Goal: Task Accomplishment & Management: Use online tool/utility

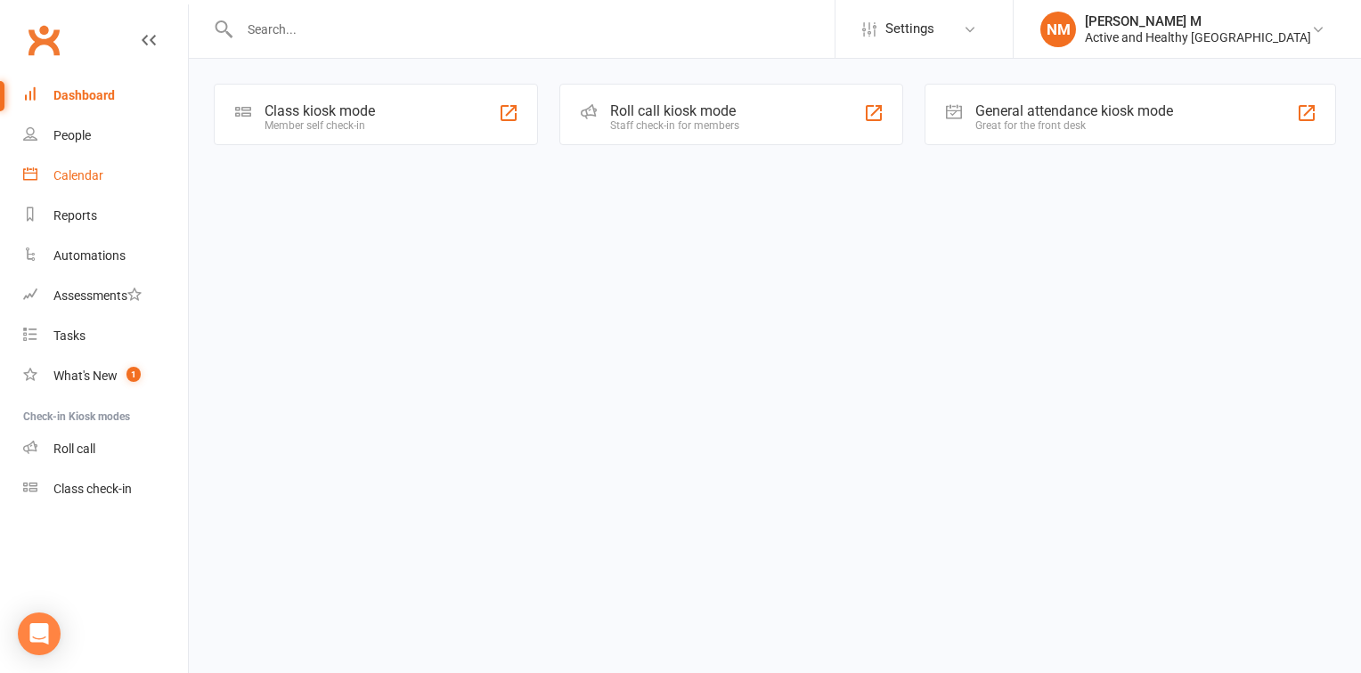
click at [84, 175] on div "Calendar" at bounding box center [78, 175] width 50 height 14
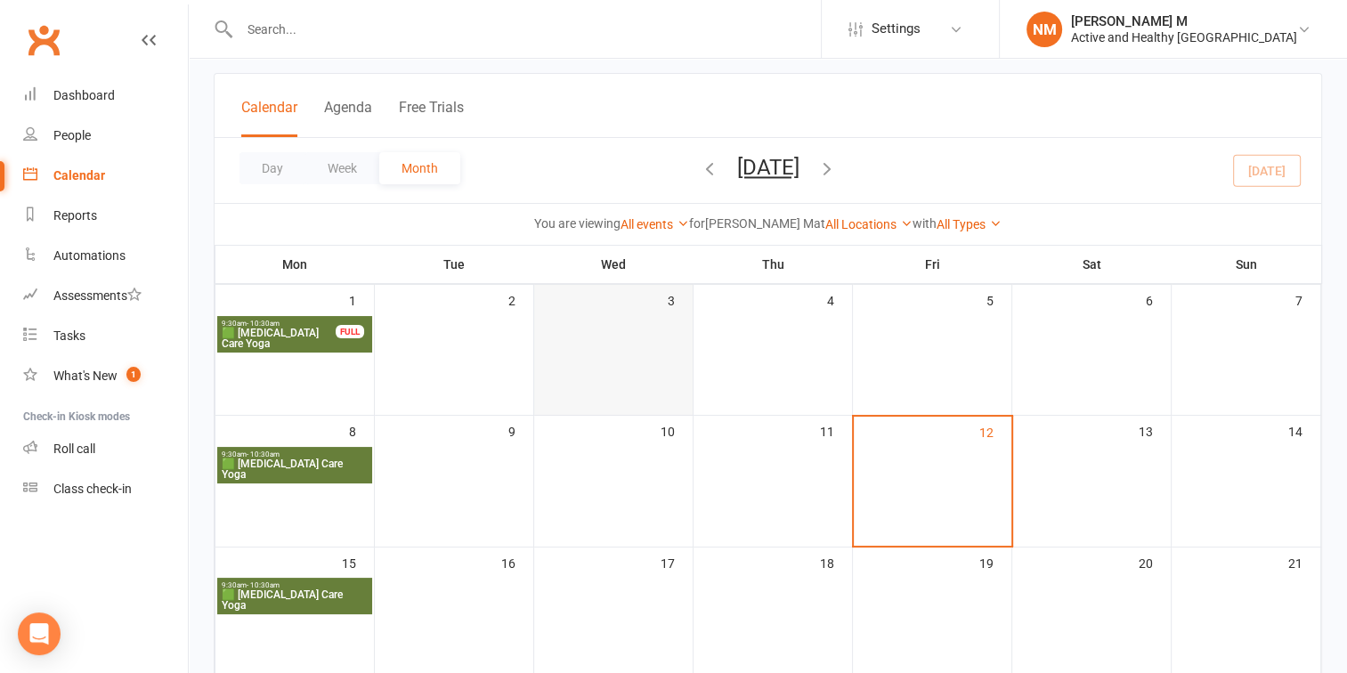
scroll to position [59, 0]
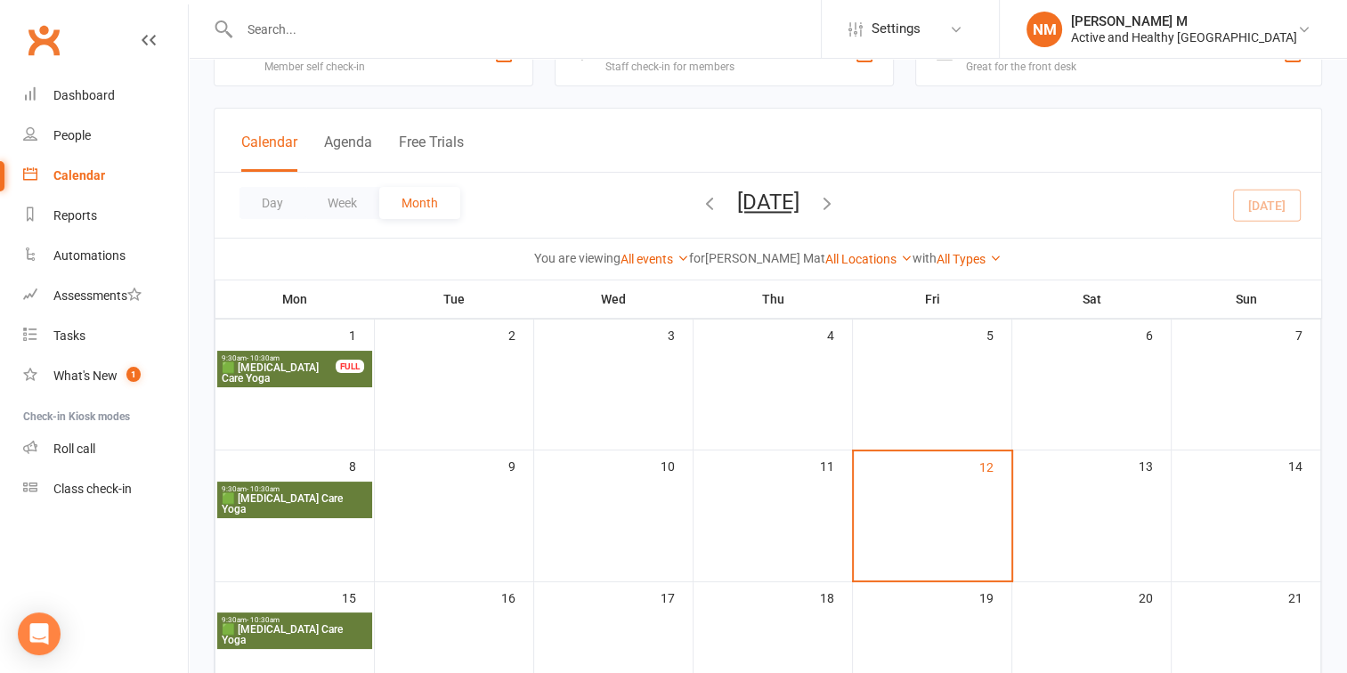
click at [321, 362] on span "🟩 [MEDICAL_DATA] Care Yoga" at bounding box center [279, 372] width 116 height 21
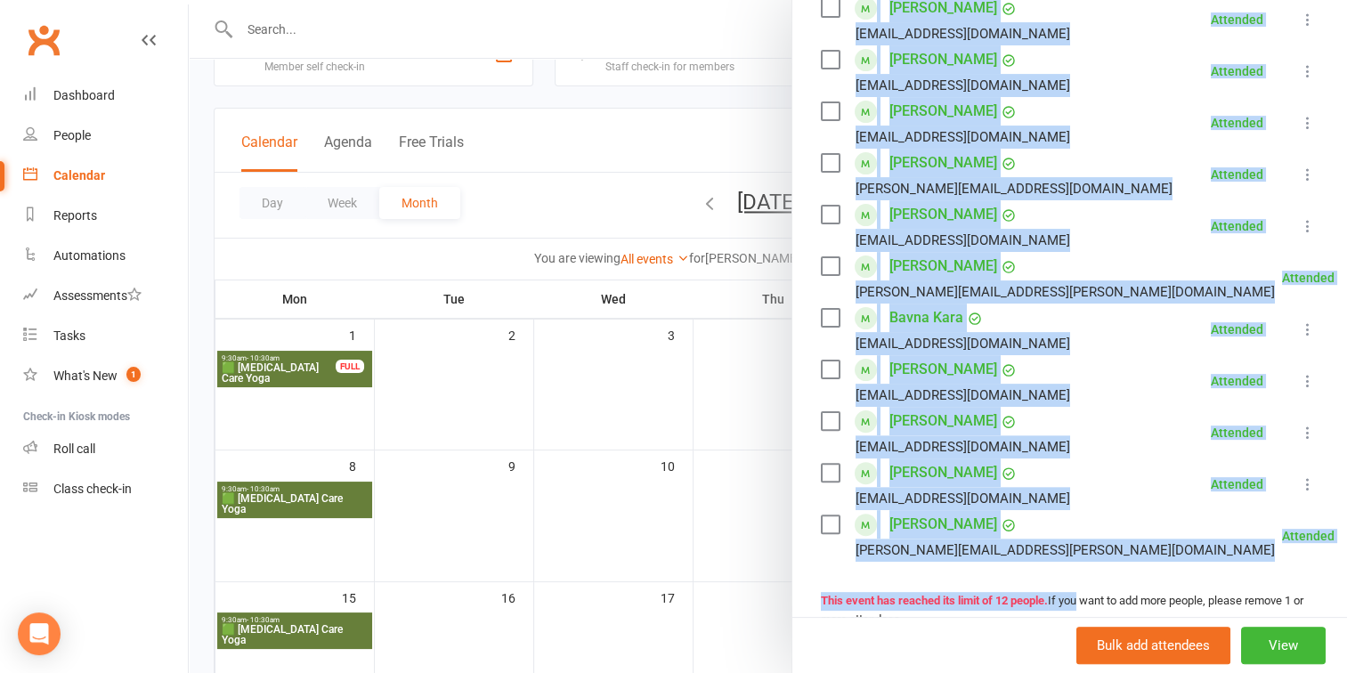
scroll to position [504, 0]
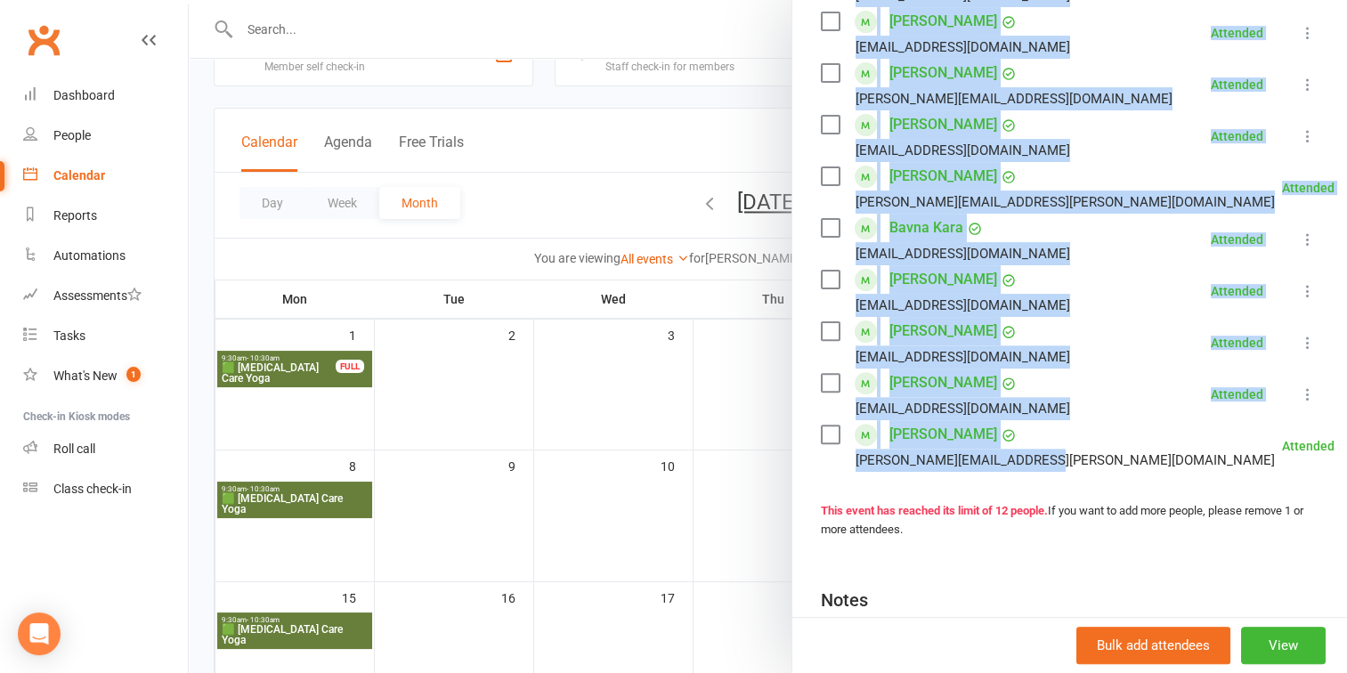
drag, startPoint x: 841, startPoint y: 123, endPoint x: 1061, endPoint y: 468, distance: 410.0
click at [1061, 468] on ul "[PERSON_NAME] [EMAIL_ADDRESS][DOMAIN_NAME] Attended More info Send message All …" at bounding box center [1070, 162] width 498 height 620
copy ul "[PERSON_NAME] [EMAIL_ADDRESS][DOMAIN_NAME] Attended More info Send message All …"
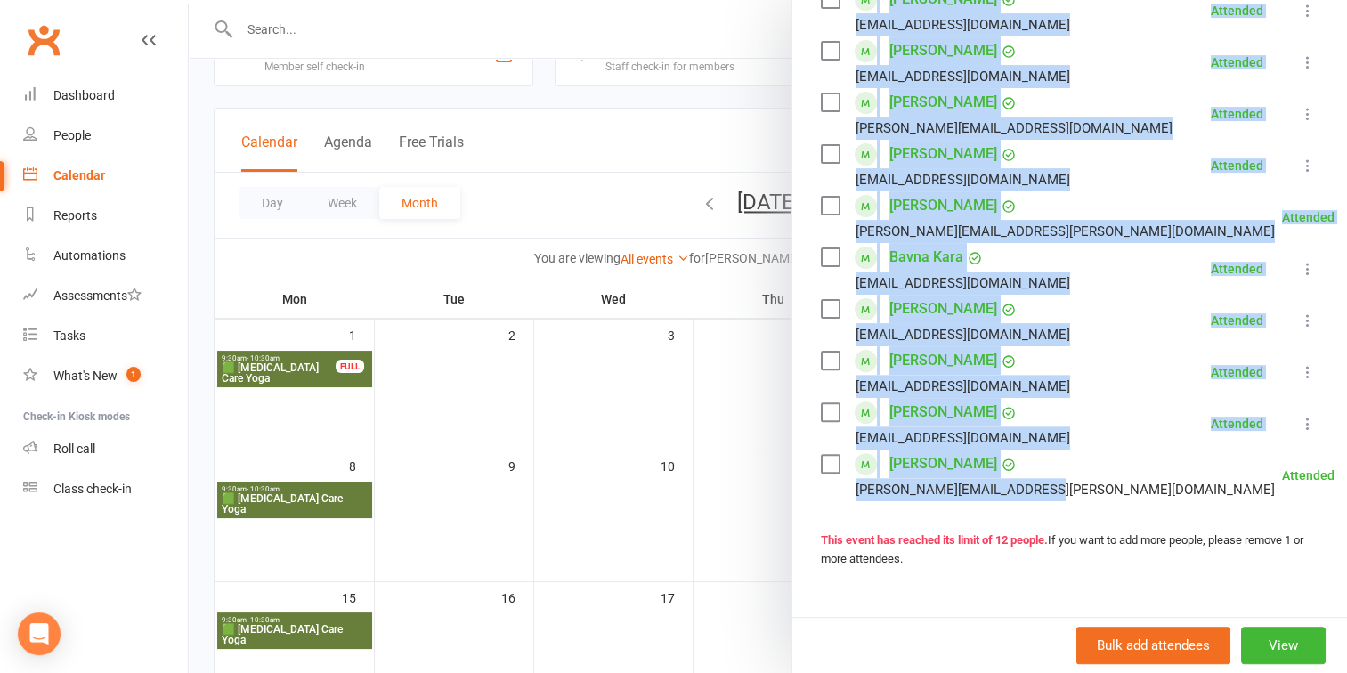
click at [1103, 354] on li "[PERSON_NAME] [EMAIL_ADDRESS][DOMAIN_NAME] Attended More info Send message All …" at bounding box center [1070, 372] width 498 height 52
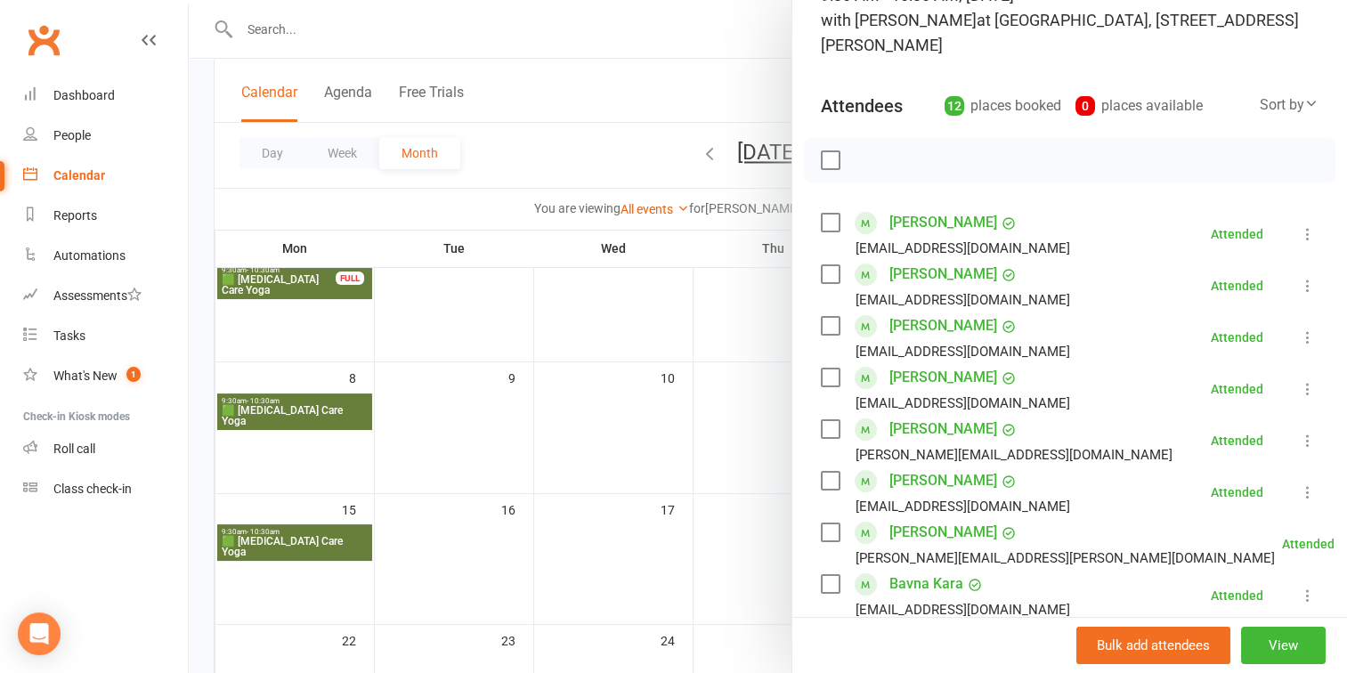
scroll to position [148, 0]
click at [303, 407] on div at bounding box center [768, 336] width 1158 height 673
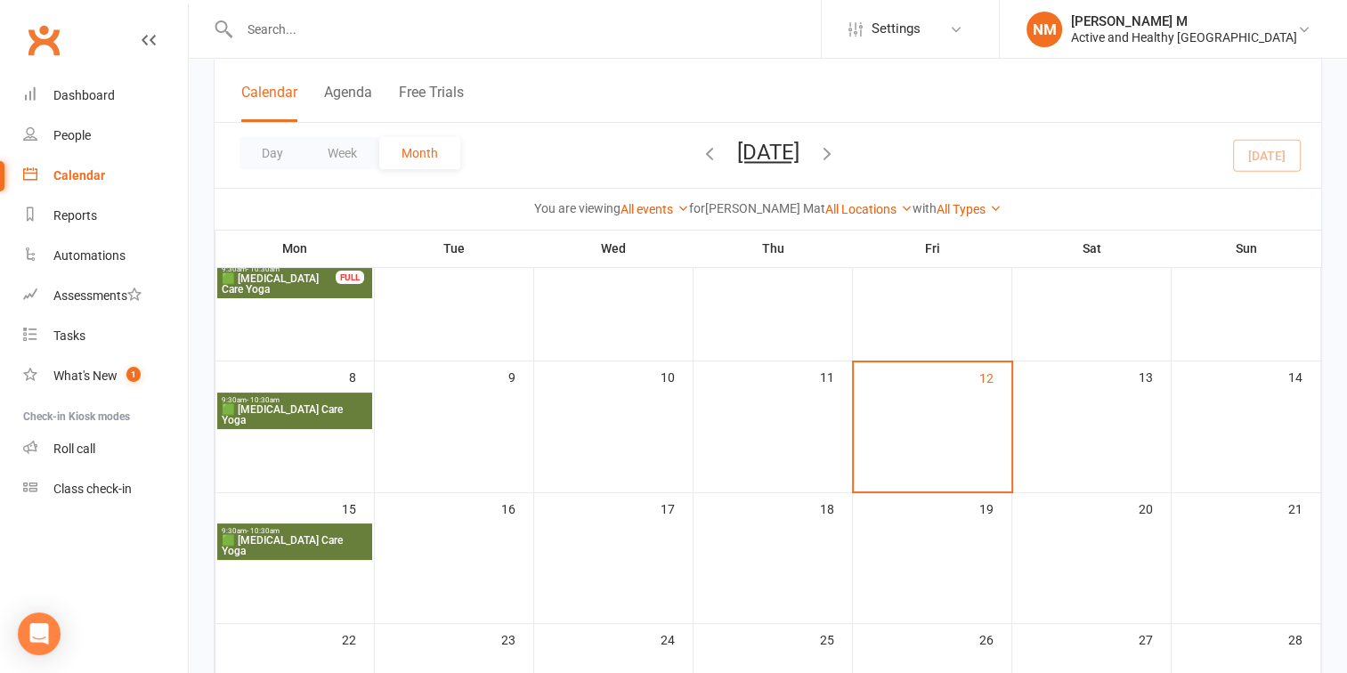
click at [303, 407] on span "🟩 [MEDICAL_DATA] Care Yoga" at bounding box center [295, 414] width 148 height 21
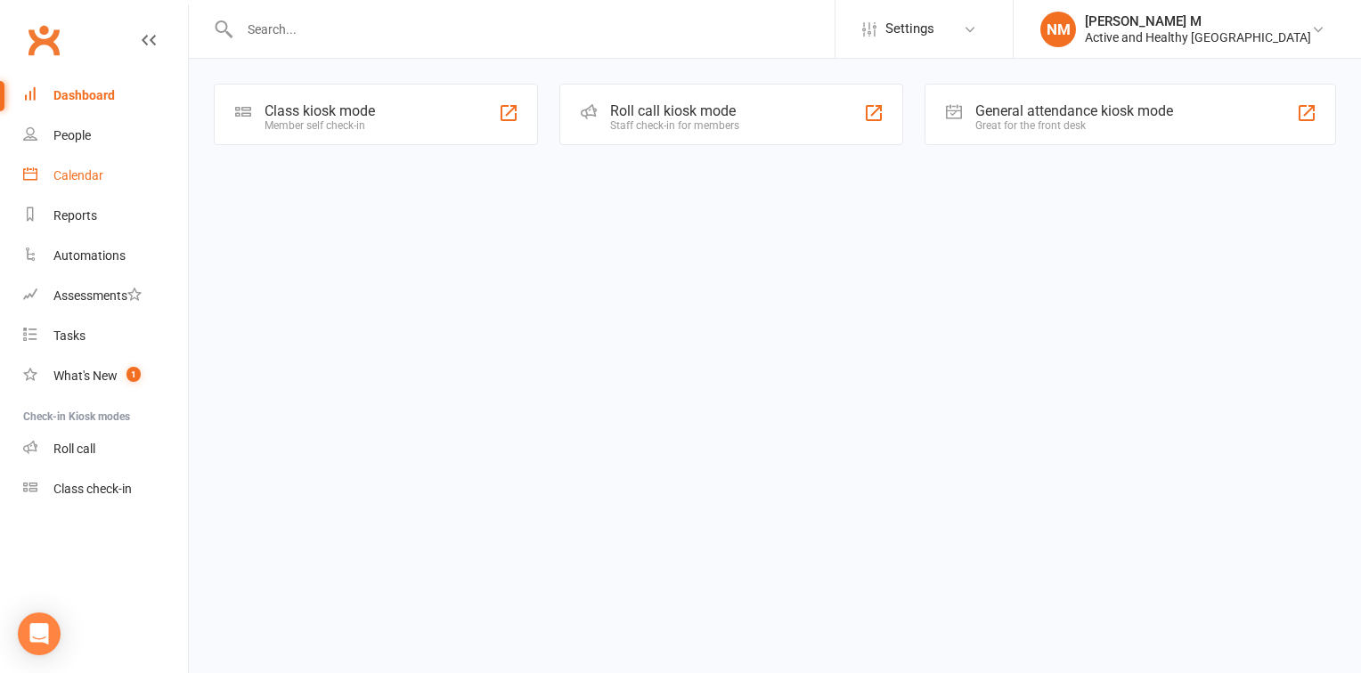
click at [117, 167] on link "Calendar" at bounding box center [105, 176] width 165 height 40
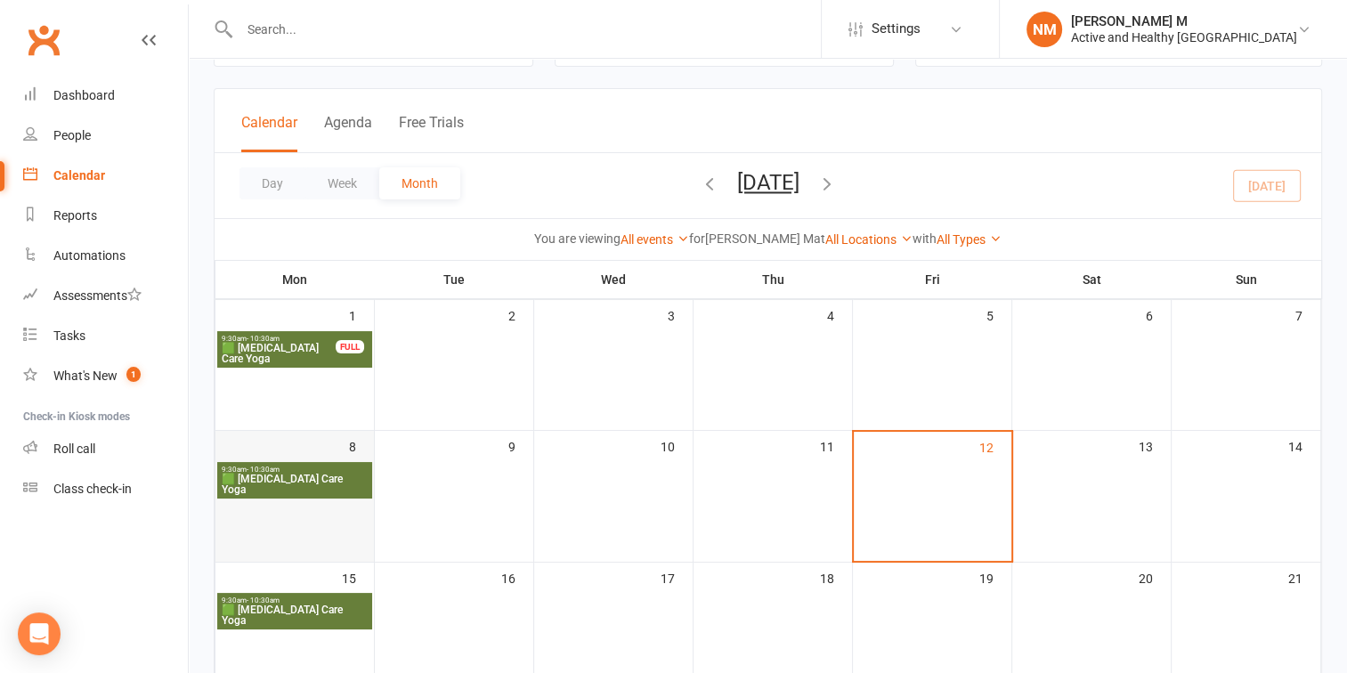
scroll to position [89, 0]
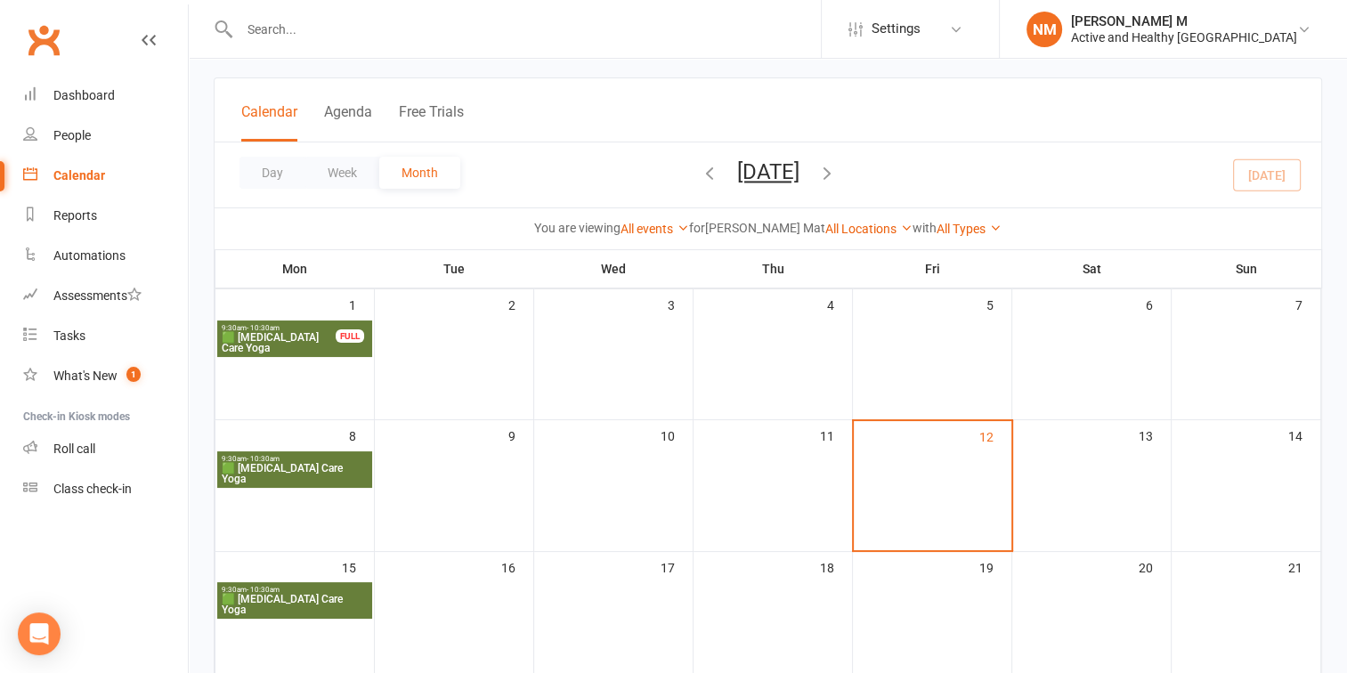
click at [345, 459] on span "9:30am - 10:30am" at bounding box center [295, 459] width 148 height 8
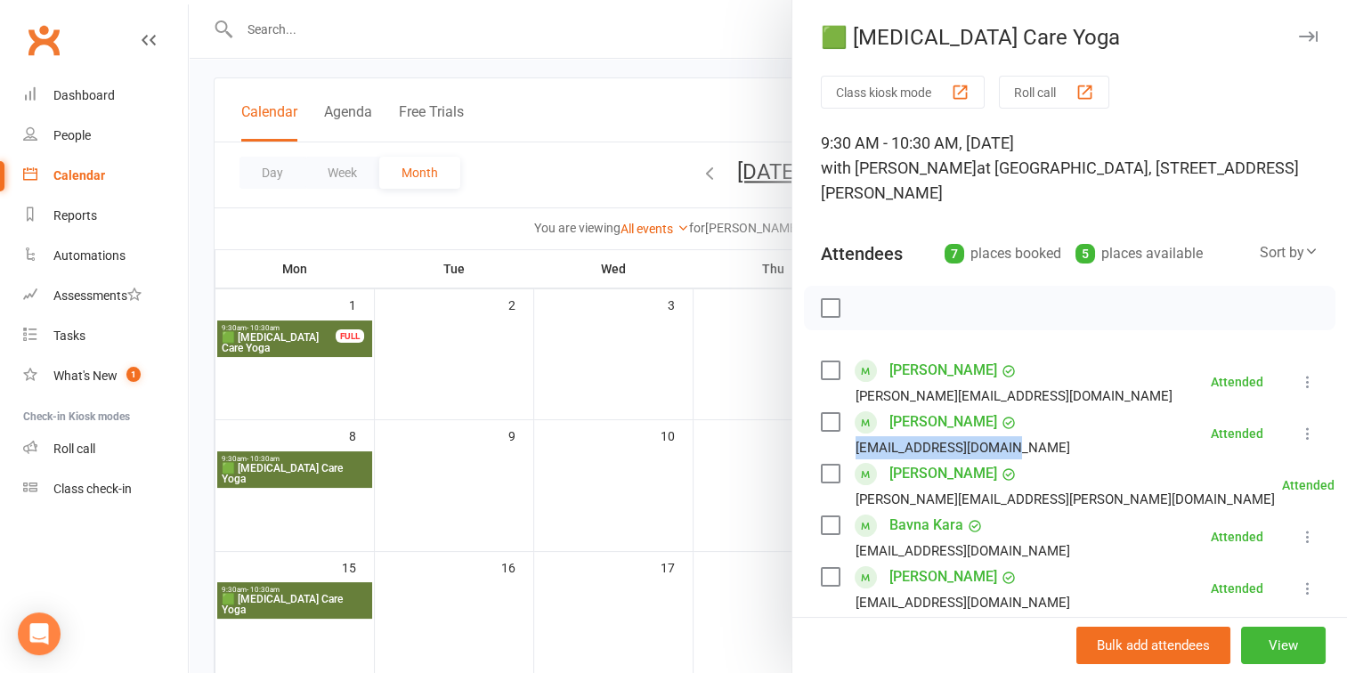
drag, startPoint x: 848, startPoint y: 444, endPoint x: 1003, endPoint y: 443, distance: 154.9
click at [1003, 443] on li "[PERSON_NAME] [PERSON_NAME][EMAIL_ADDRESS][DOMAIN_NAME] Attended More info Send…" at bounding box center [1070, 434] width 498 height 52
copy div "[EMAIL_ADDRESS][DOMAIN_NAME]"
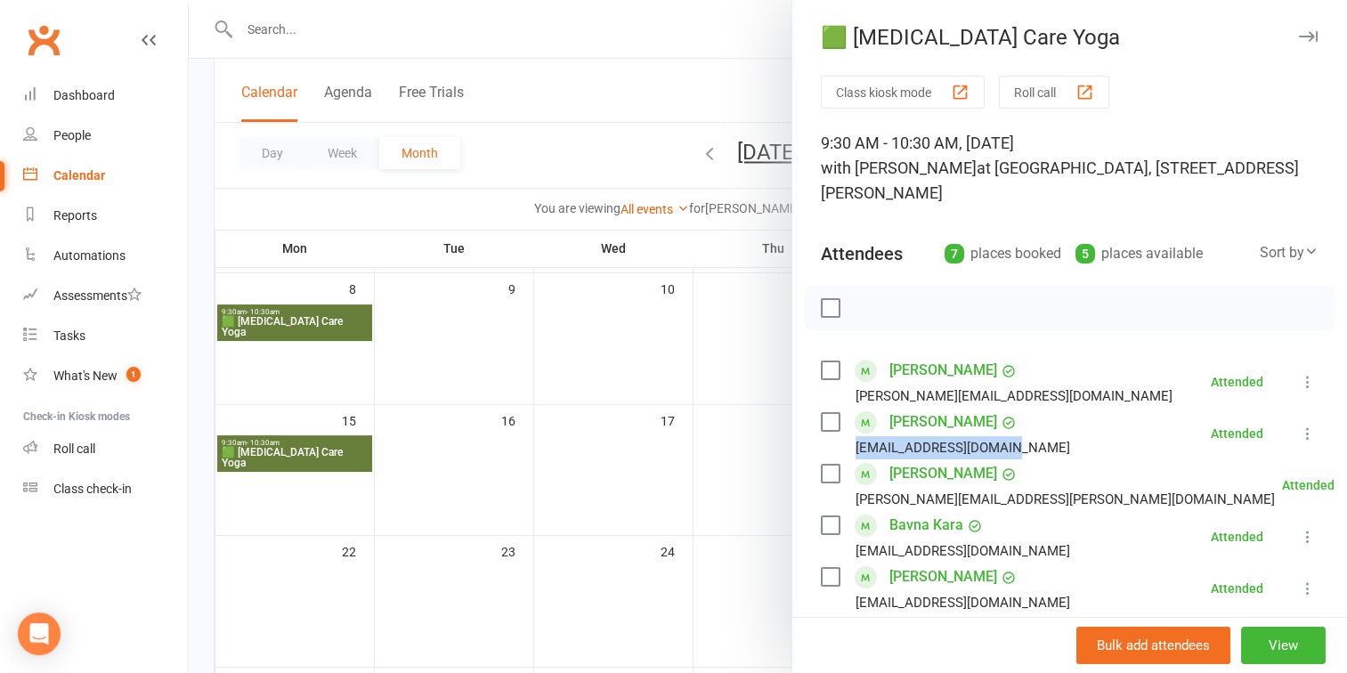
scroll to position [237, 0]
click at [291, 439] on div at bounding box center [768, 336] width 1158 height 673
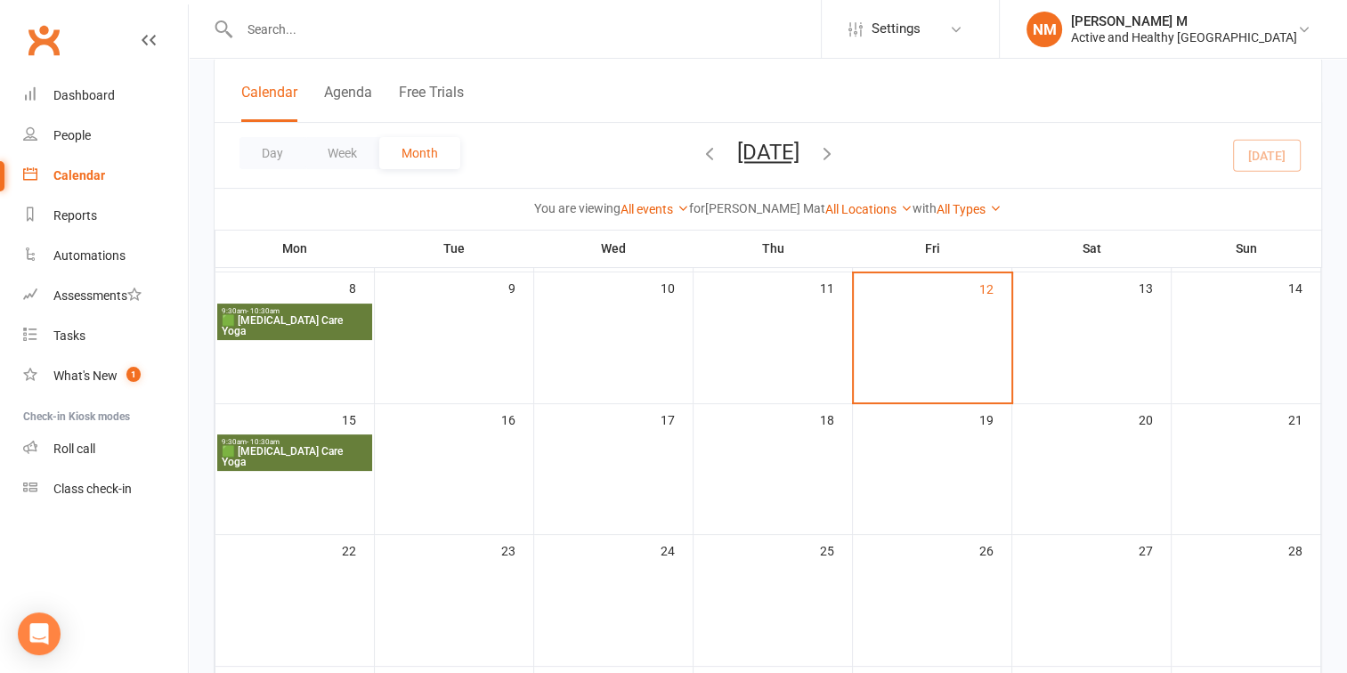
click at [291, 446] on span "🟩 [MEDICAL_DATA] Care Yoga" at bounding box center [295, 456] width 148 height 21
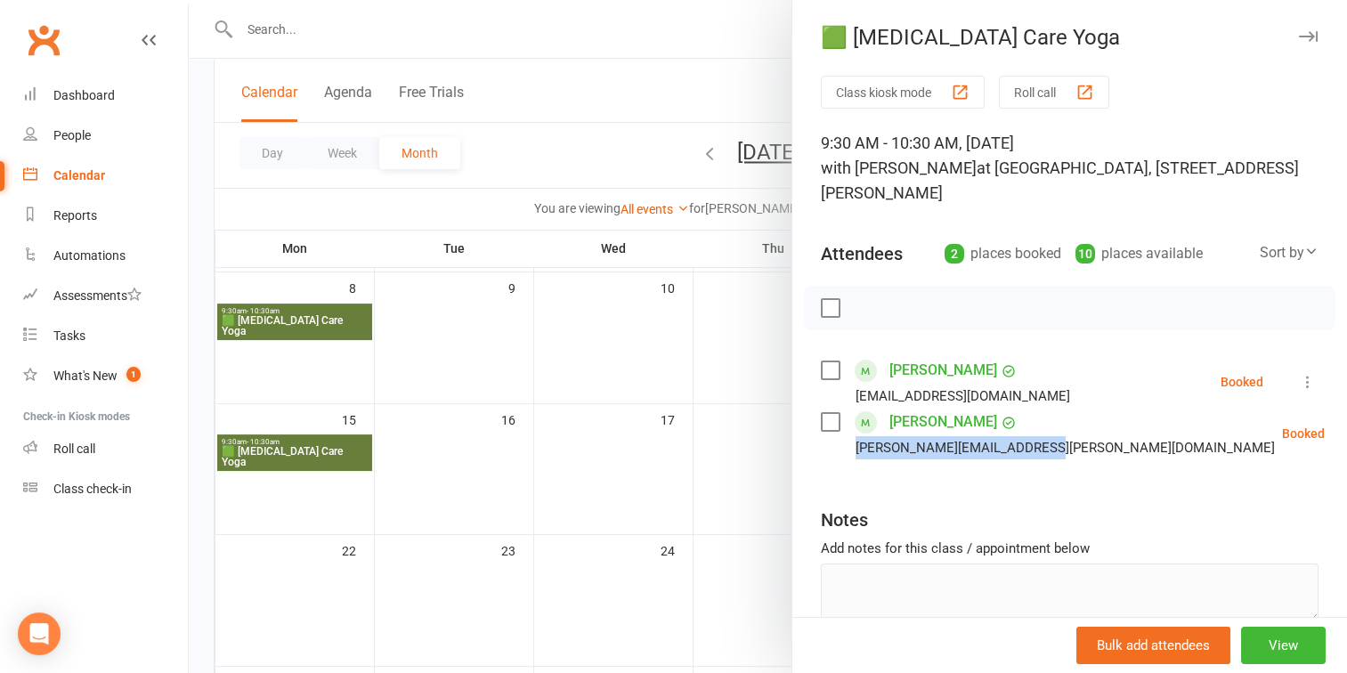
drag, startPoint x: 849, startPoint y: 449, endPoint x: 971, endPoint y: 451, distance: 122.0
click at [1017, 449] on div "[PERSON_NAME][EMAIL_ADDRESS][PERSON_NAME][DOMAIN_NAME]" at bounding box center [1065, 447] width 419 height 23
copy div "[PERSON_NAME][EMAIL_ADDRESS][PERSON_NAME][DOMAIN_NAME]"
click at [1097, 394] on li "Jo Daylewis jdaylewis@yahoo.com Booked More info Send message All bookings for …" at bounding box center [1070, 382] width 498 height 52
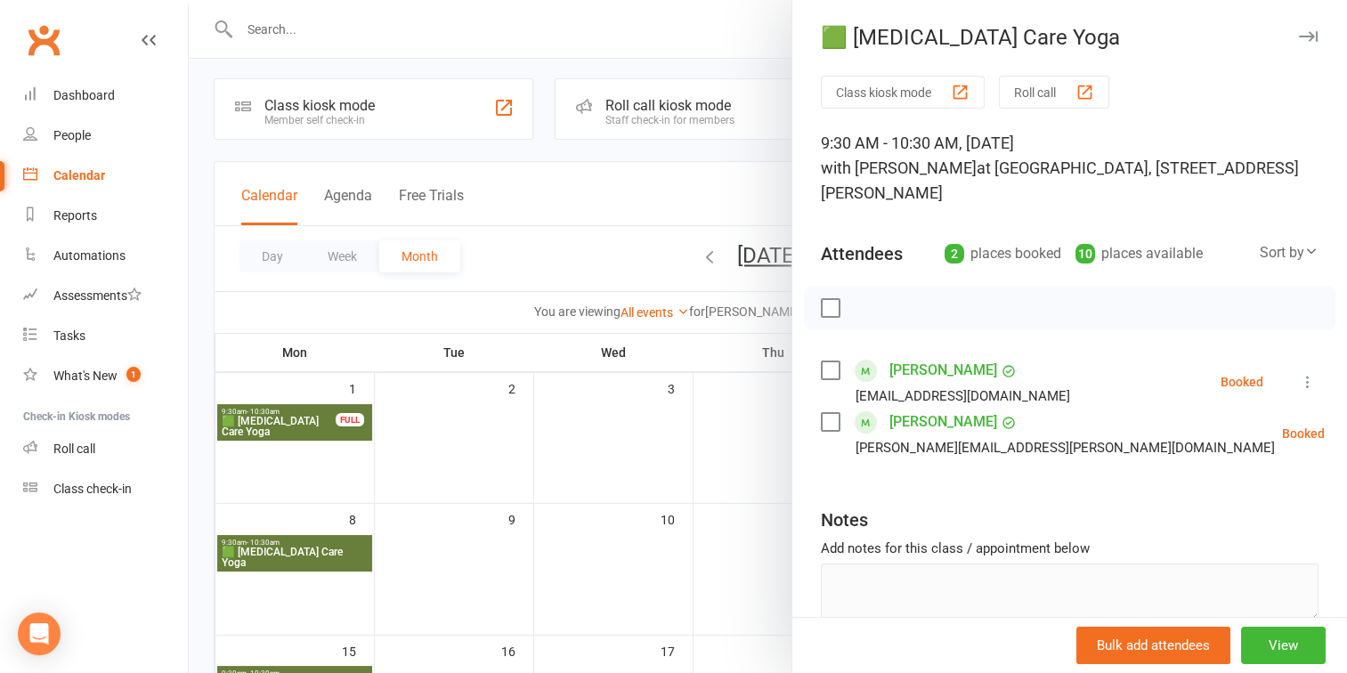
scroll to position [0, 0]
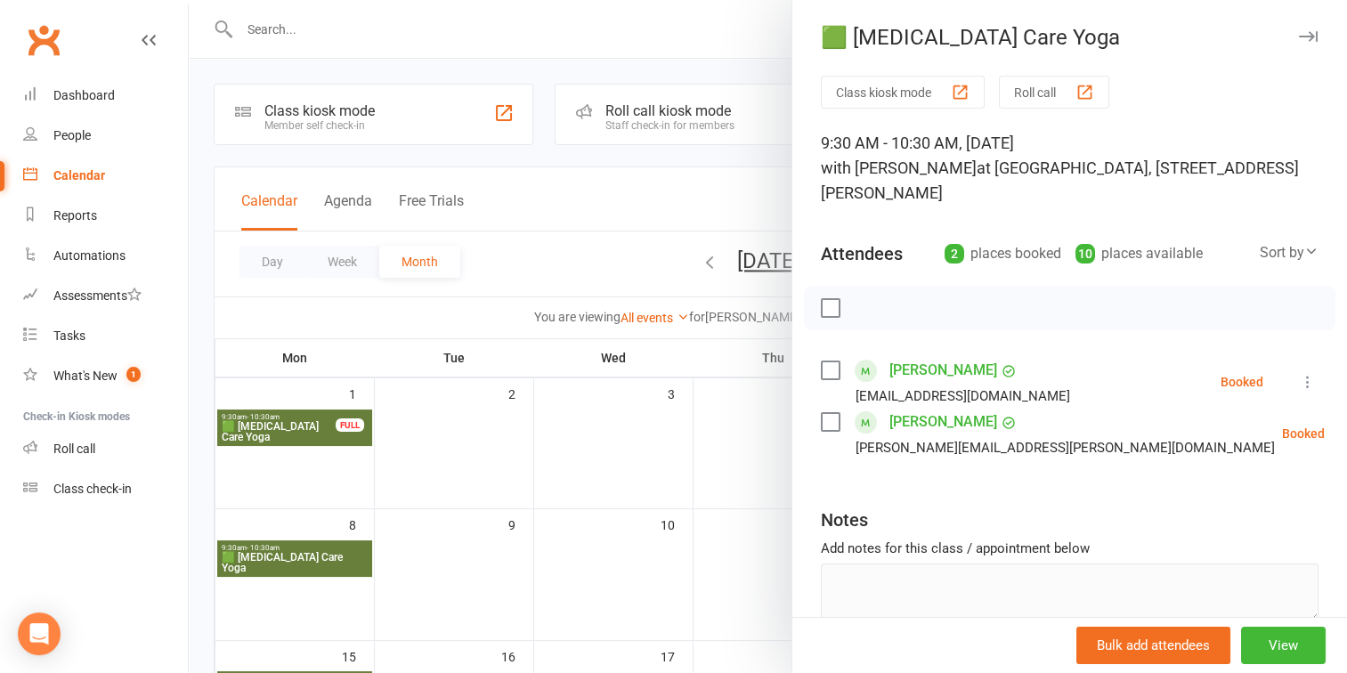
click at [475, 425] on div at bounding box center [768, 336] width 1158 height 673
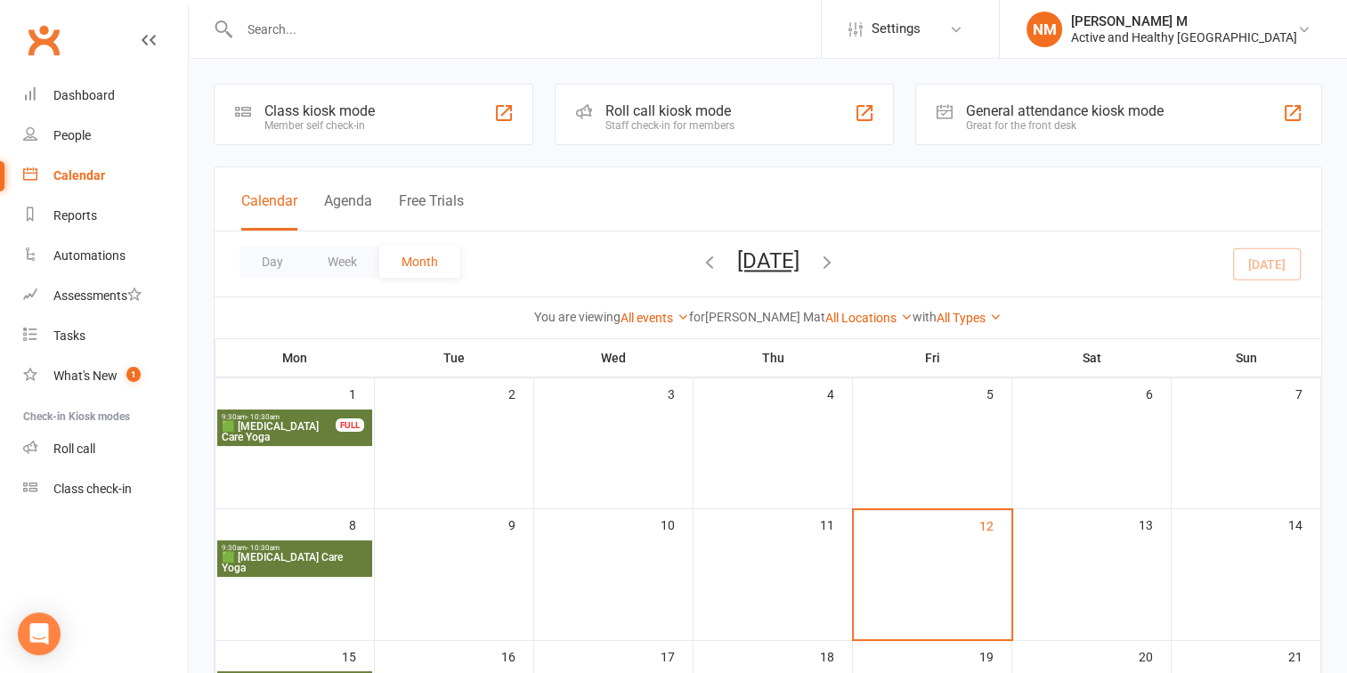
click at [700, 256] on icon "button" at bounding box center [710, 262] width 20 height 20
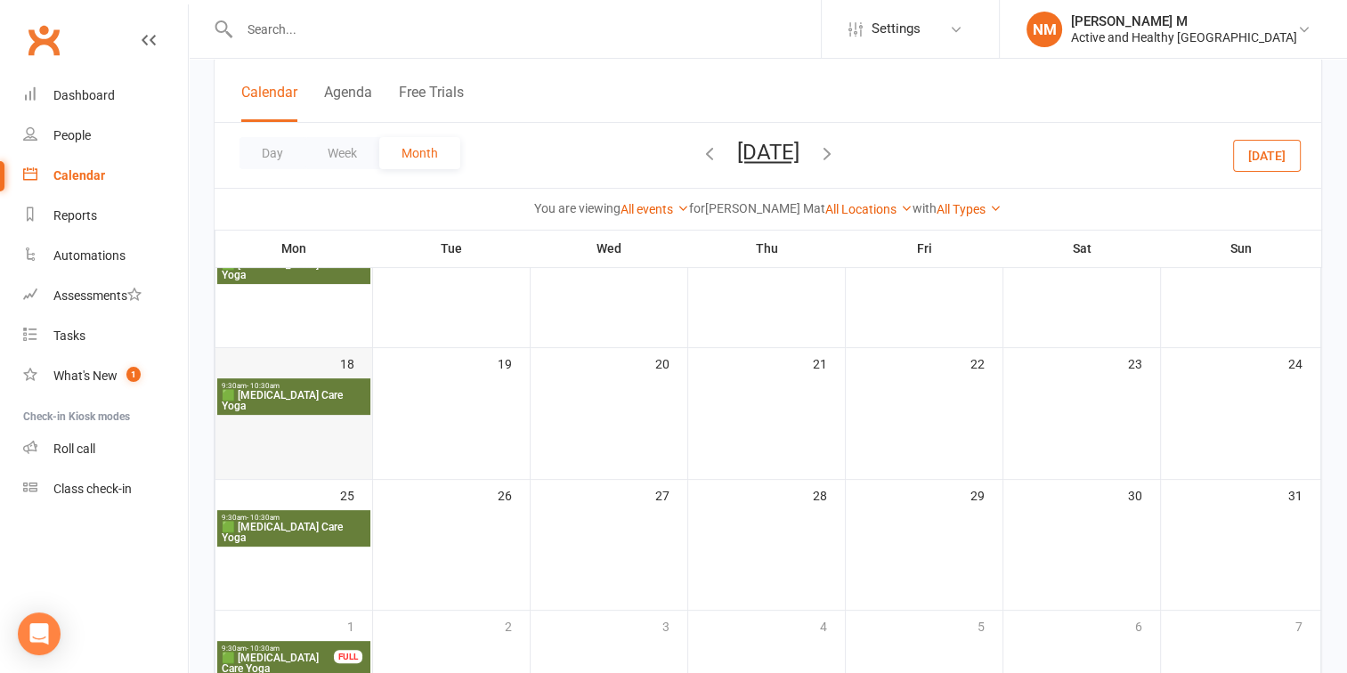
scroll to position [365, 0]
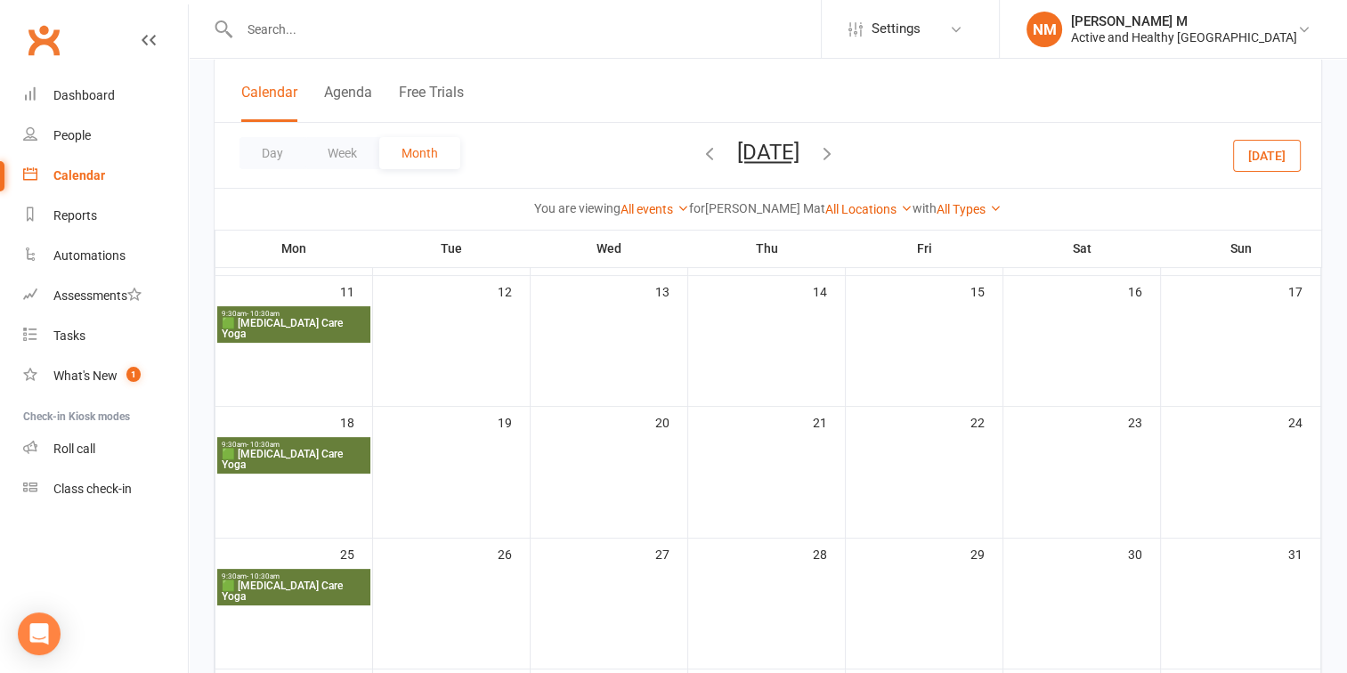
click at [326, 579] on span "9:30am - 10:30am" at bounding box center [294, 577] width 146 height 8
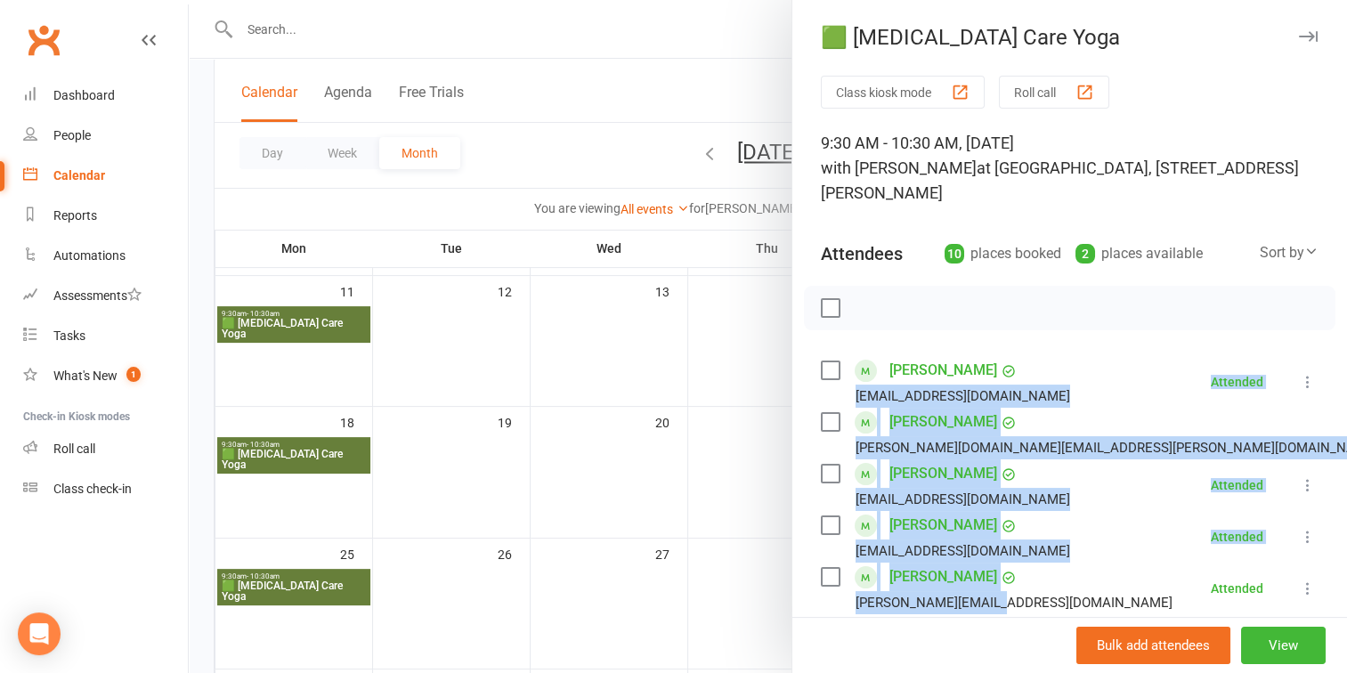
drag, startPoint x: 849, startPoint y: 394, endPoint x: 1051, endPoint y: 597, distance: 286.5
click at [1051, 597] on ul "Brooke Aktas brookeaktas84@gmail.com Attended More info Send message All bookin…" at bounding box center [1070, 614] width 498 height 516
copy ul "brookeaktas84@gmail.com Attended More info Send message All bookings for series…"
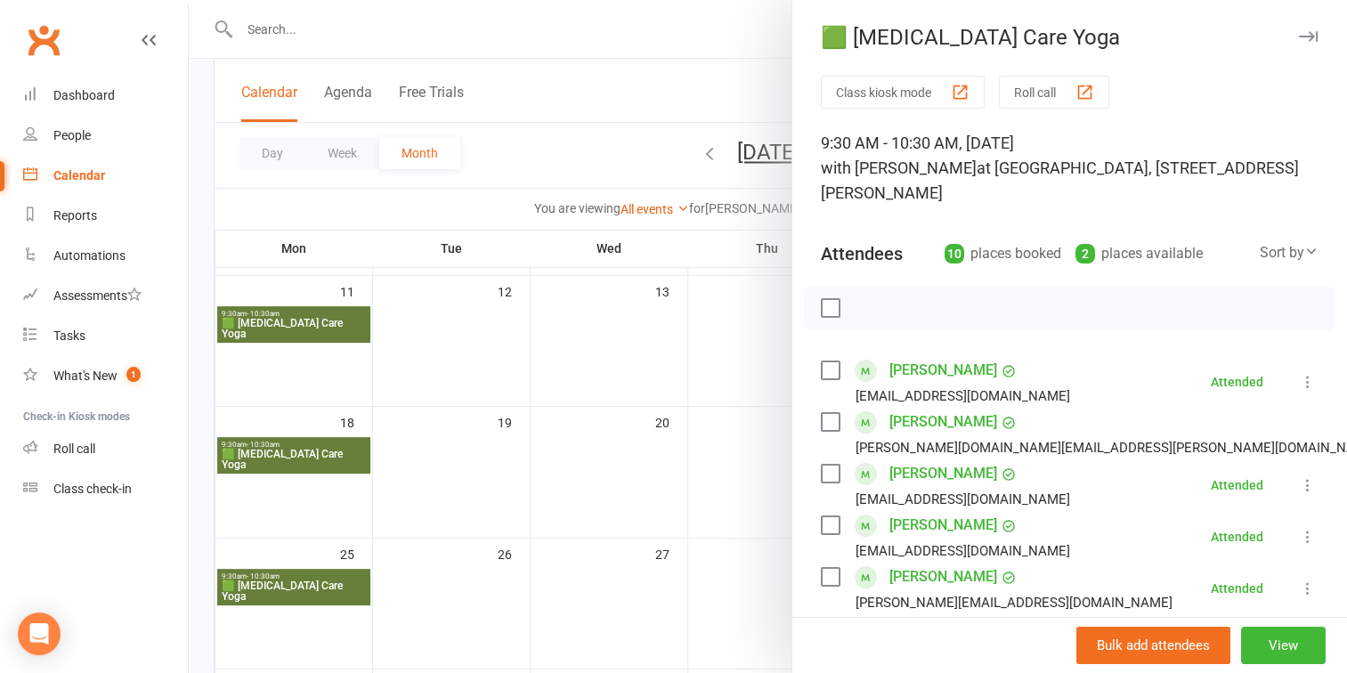
click at [733, 365] on div at bounding box center [768, 336] width 1158 height 673
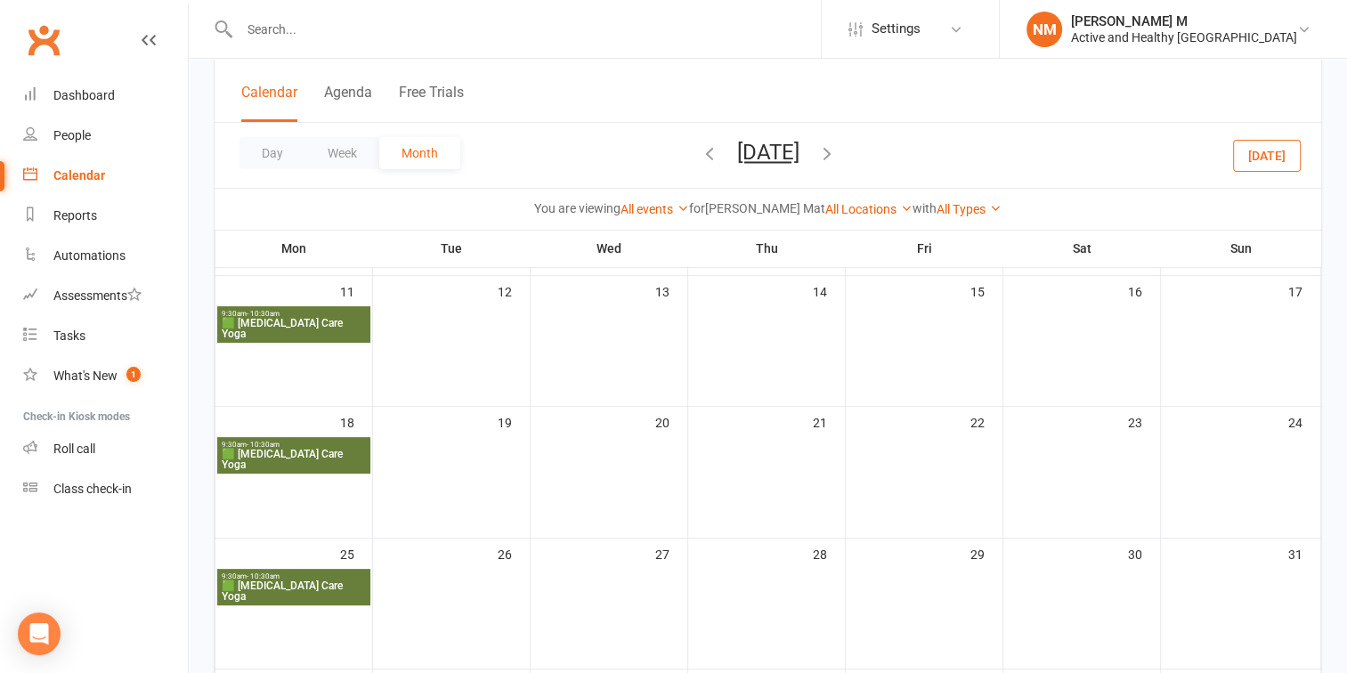
click at [321, 442] on span "9:30am - 10:30am" at bounding box center [294, 445] width 146 height 8
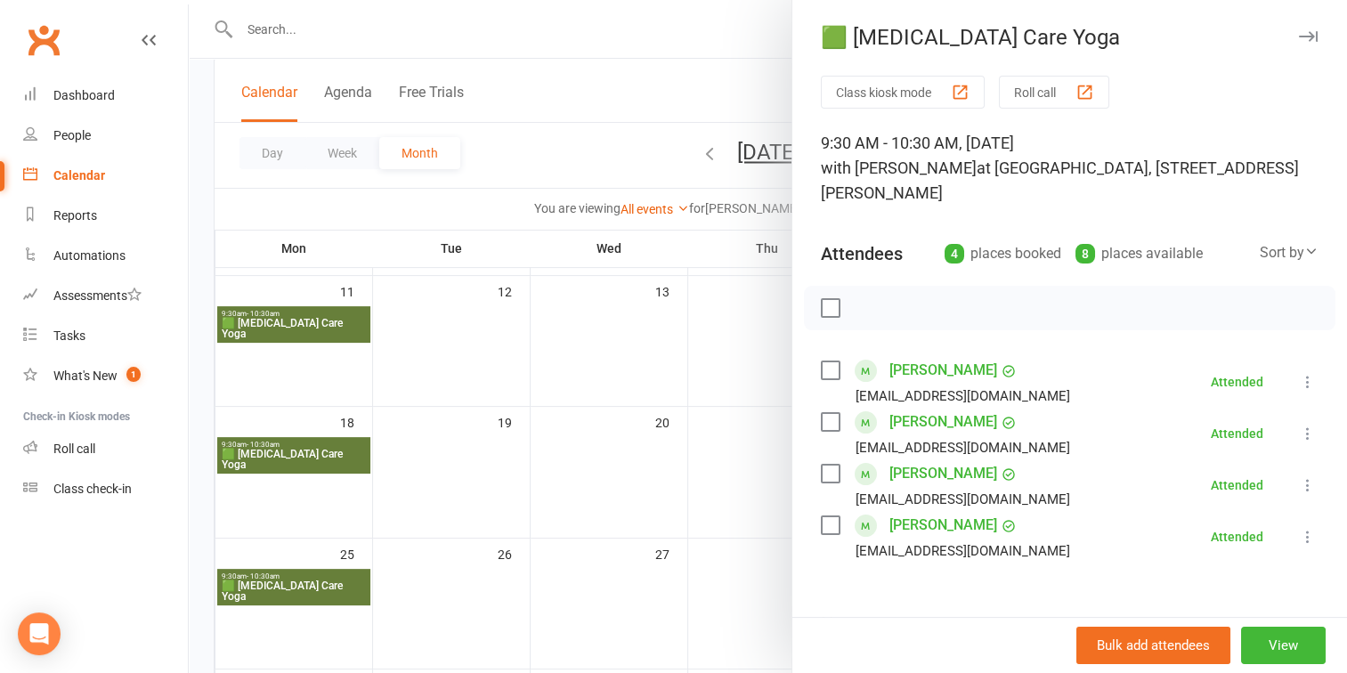
click at [845, 444] on div "[EMAIL_ADDRESS][DOMAIN_NAME]" at bounding box center [949, 447] width 256 height 23
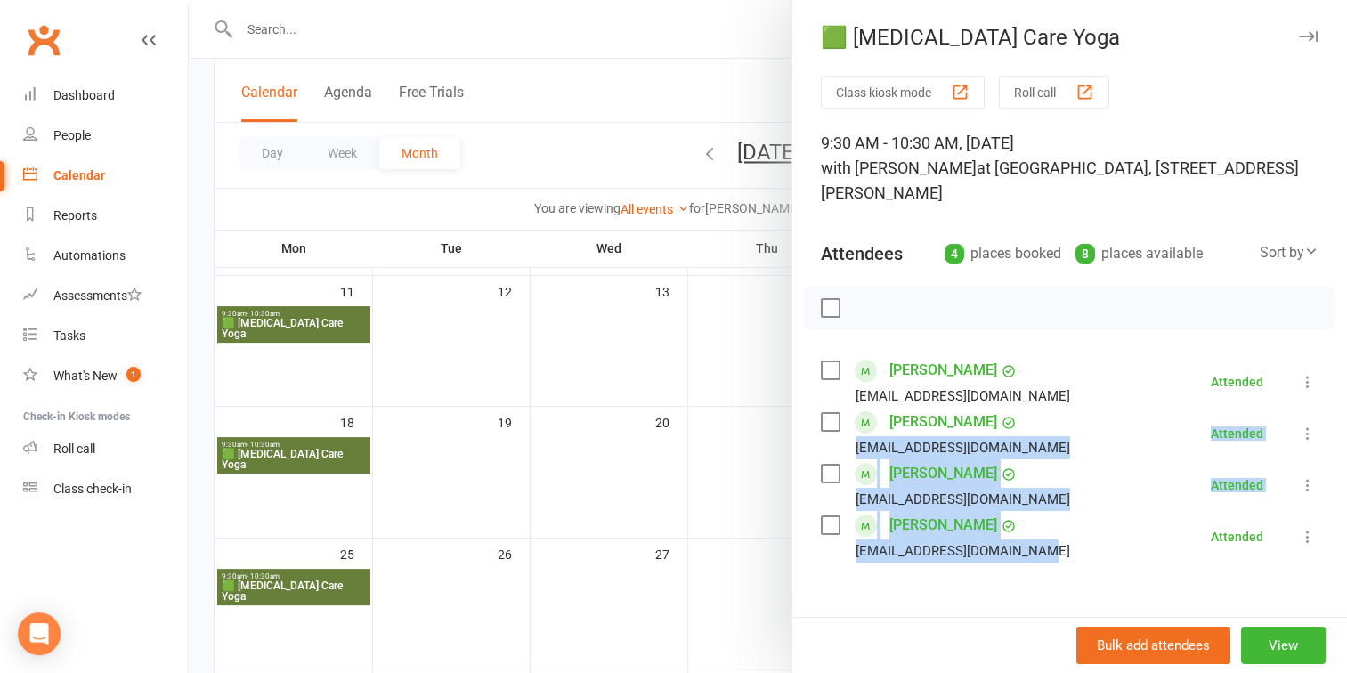
drag, startPoint x: 845, startPoint y: 444, endPoint x: 1028, endPoint y: 552, distance: 212.7
click at [1028, 552] on ul "Simran Madhra Simi_leo9@yahoo.co.in Attended More info Send message All booking…" at bounding box center [1070, 459] width 498 height 207
copy ul "janicerobyn23@hotmail.com Attended More info Send message All bookings for seri…"
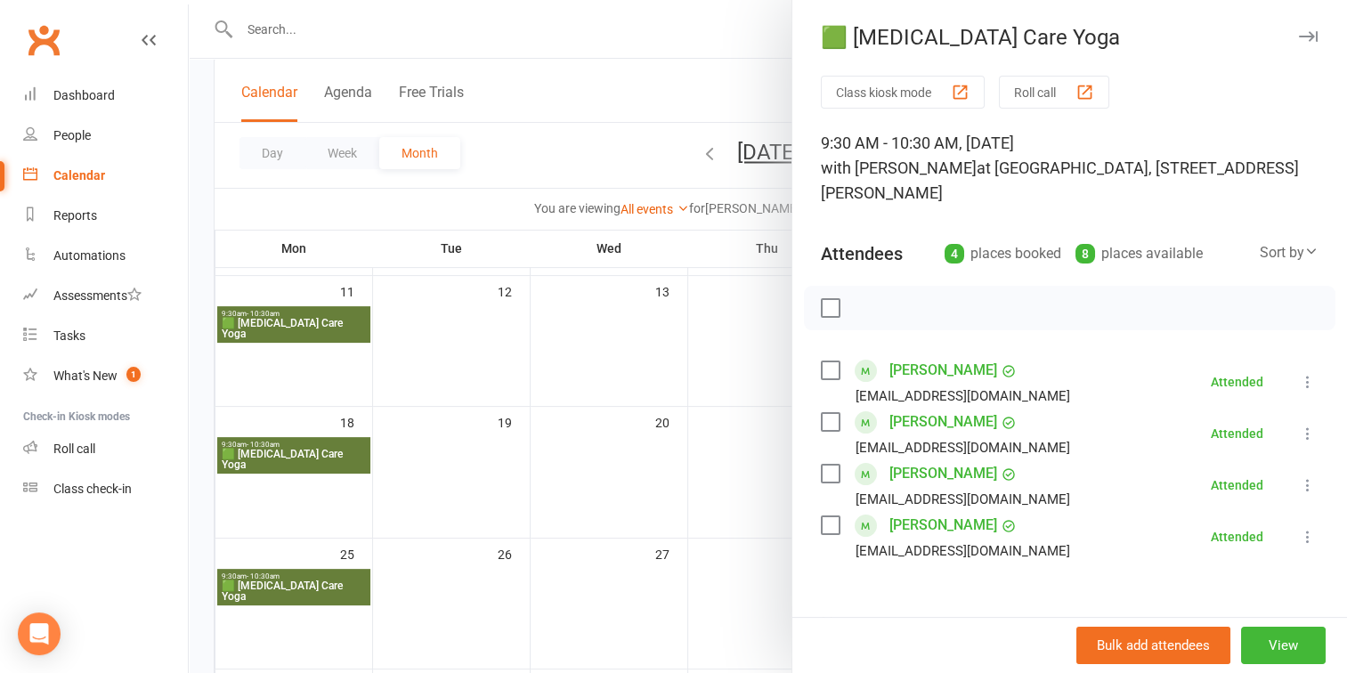
click at [485, 383] on div at bounding box center [768, 336] width 1158 height 673
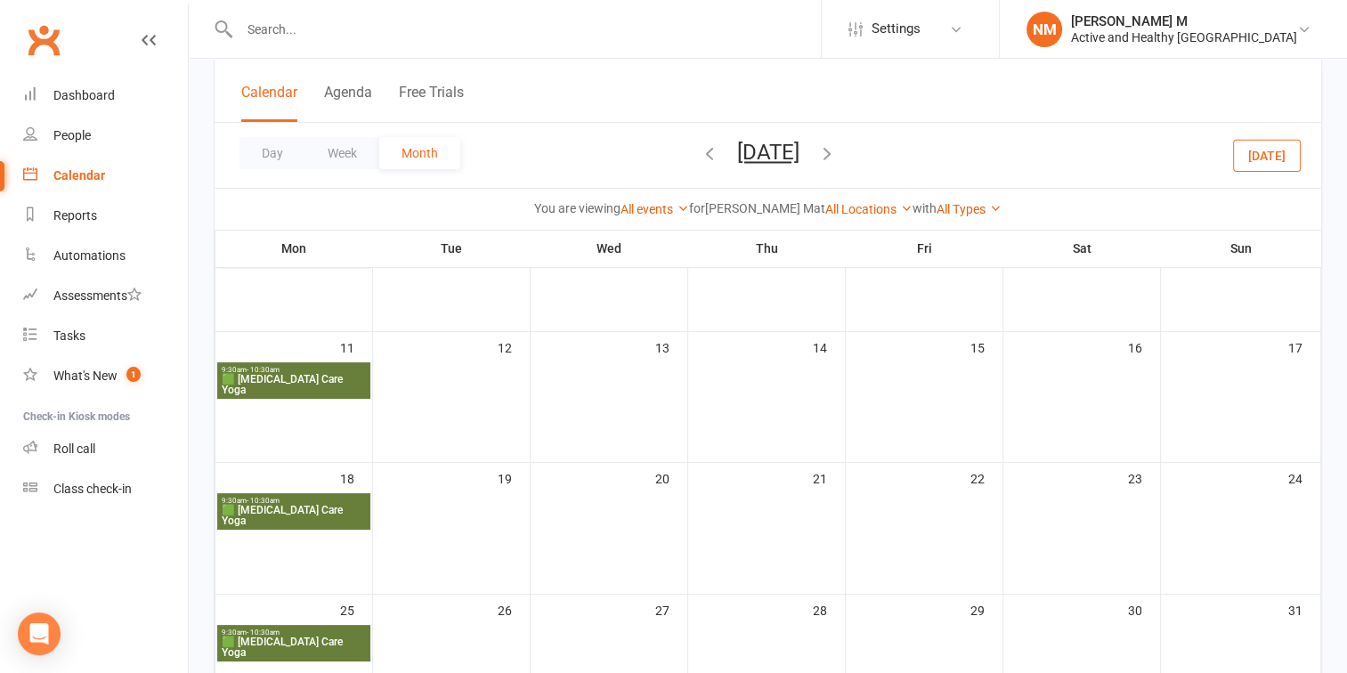
scroll to position [306, 0]
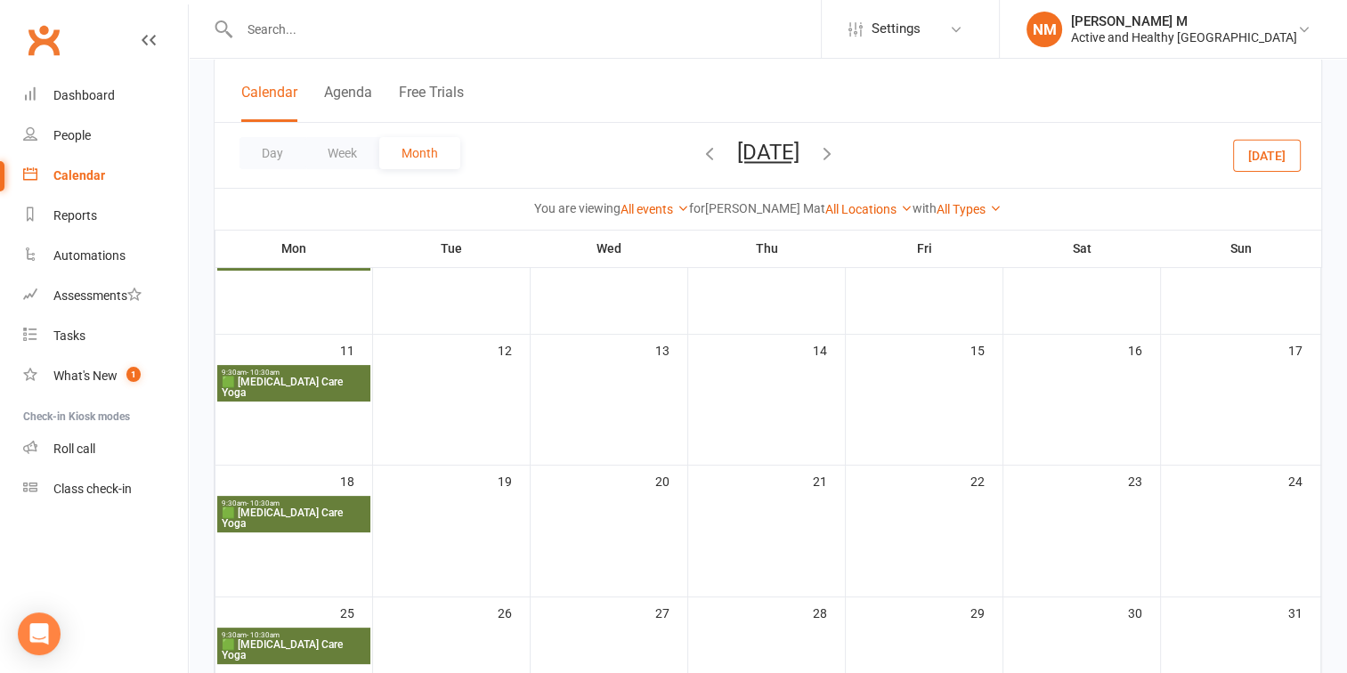
click at [329, 377] on span "🟩 [MEDICAL_DATA] Care Yoga" at bounding box center [294, 387] width 146 height 21
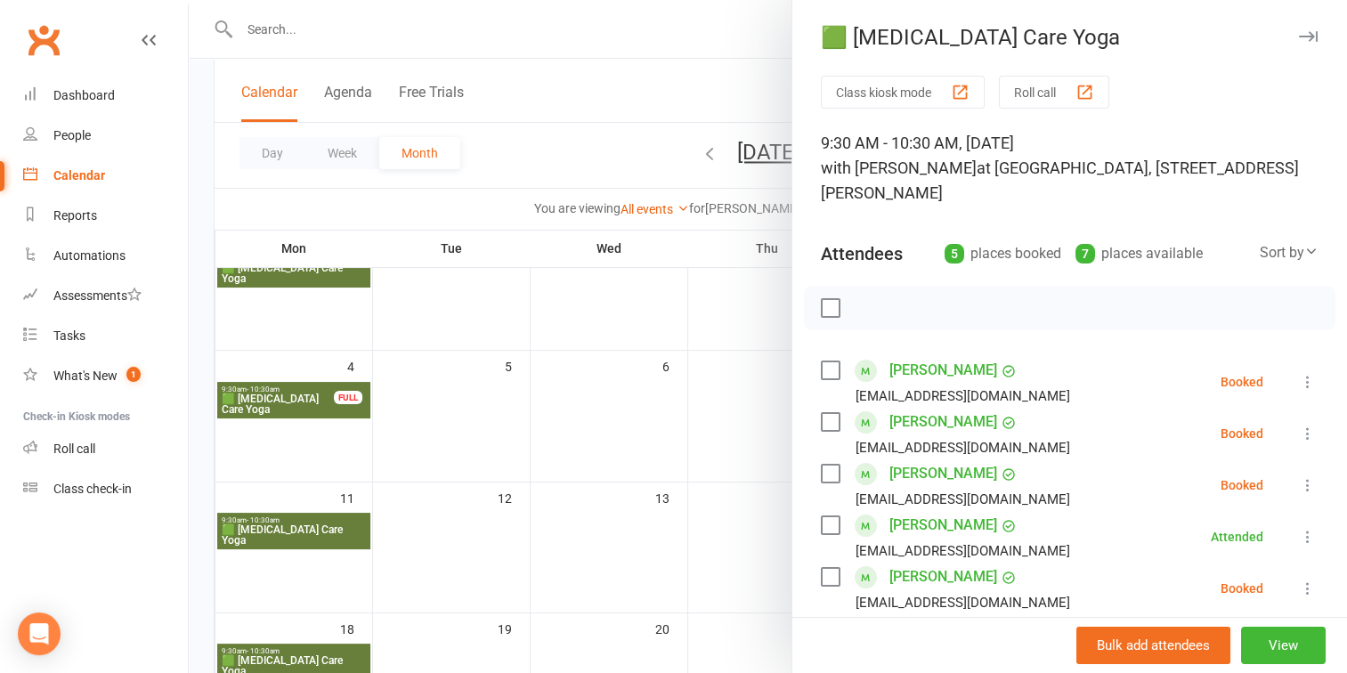
scroll to position [157, 0]
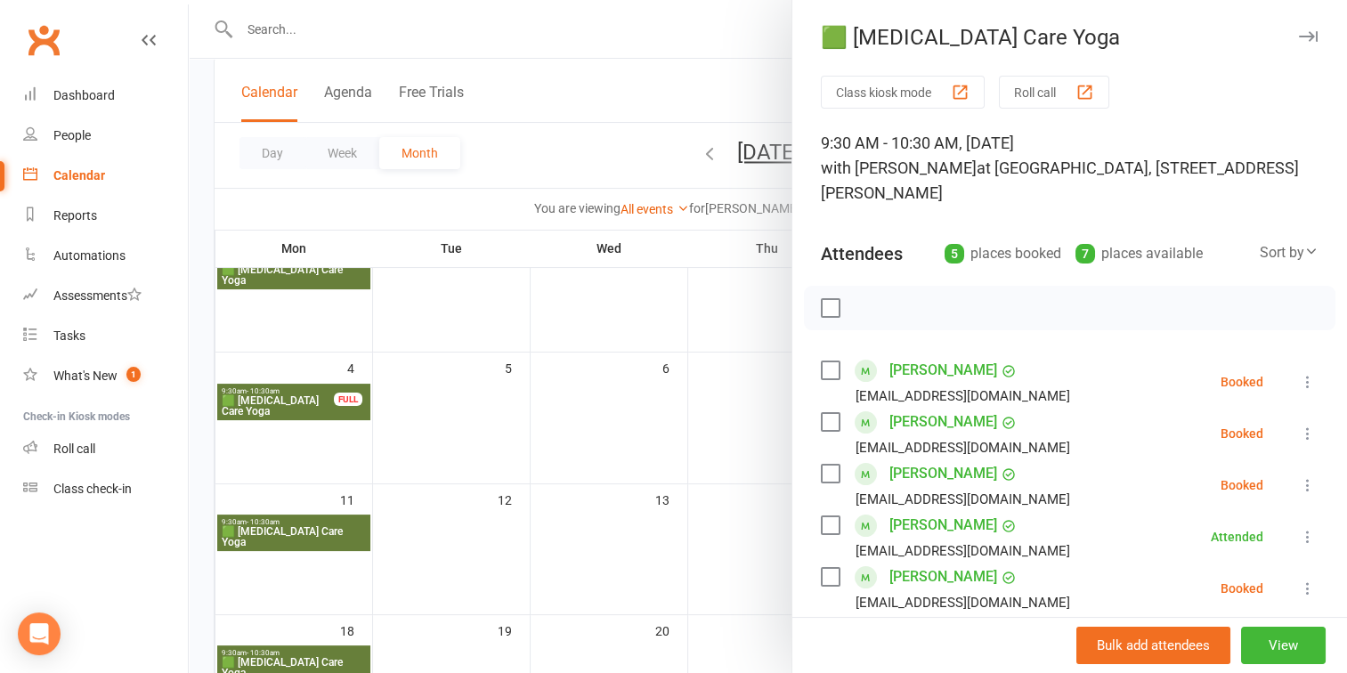
click at [328, 399] on div at bounding box center [768, 336] width 1158 height 673
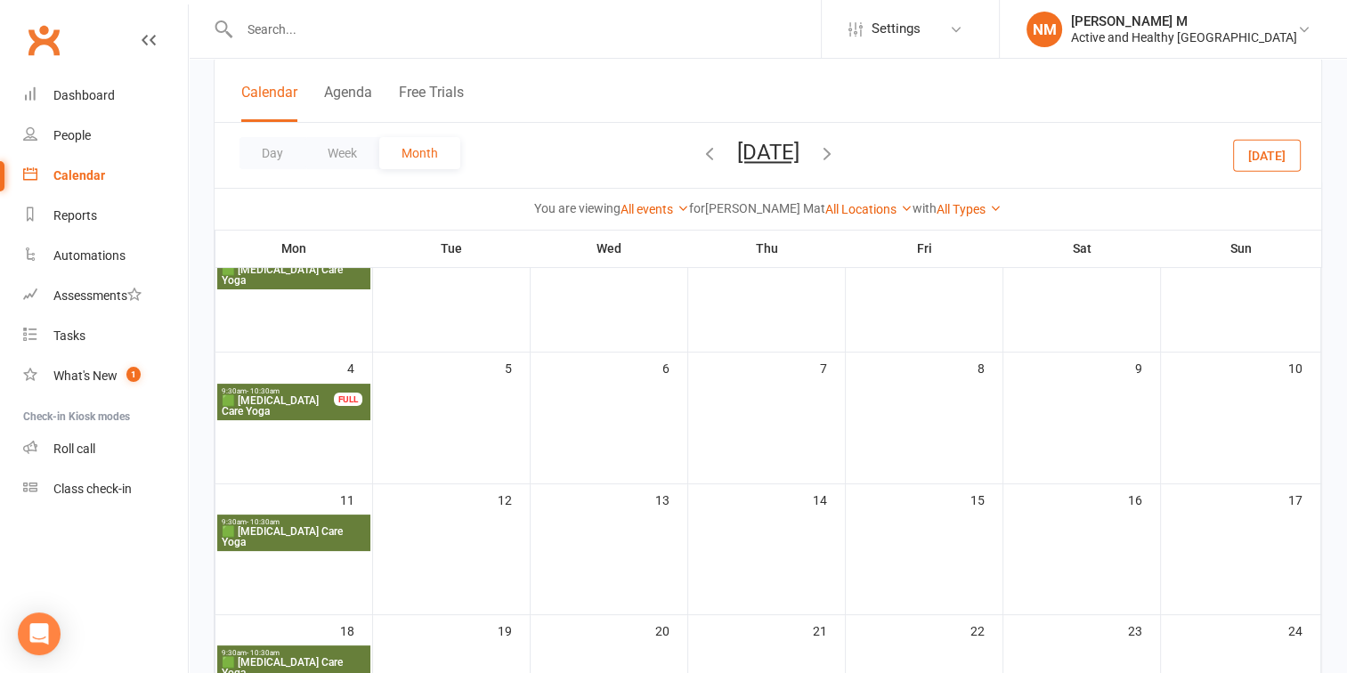
click at [345, 395] on div "FULL" at bounding box center [348, 399] width 28 height 13
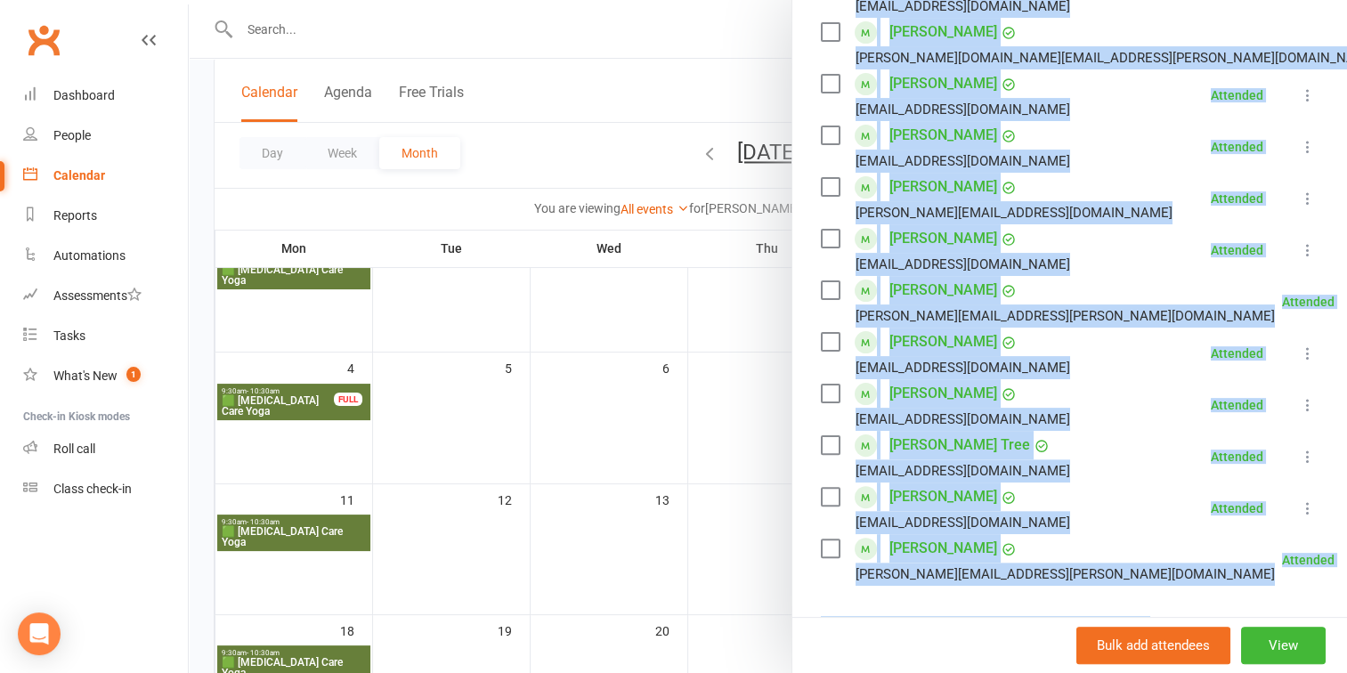
scroll to position [415, 0]
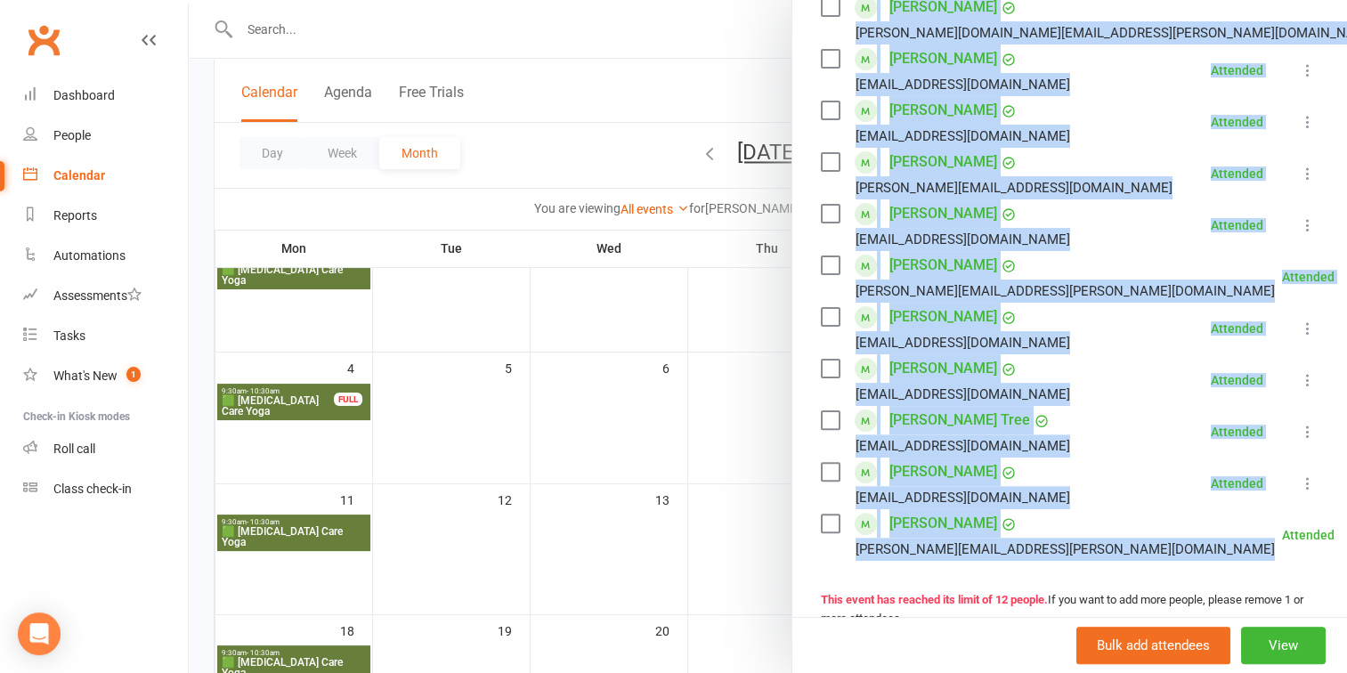
drag, startPoint x: 849, startPoint y: 188, endPoint x: 1069, endPoint y: 555, distance: 428.2
click at [1140, 552] on ul "Brooke Aktas brookeaktas84@gmail.com Attended More info Send message All bookin…" at bounding box center [1070, 251] width 498 height 620
copy ul "brookeaktas84@gmail.com Attended More info Send message All bookings for series…"
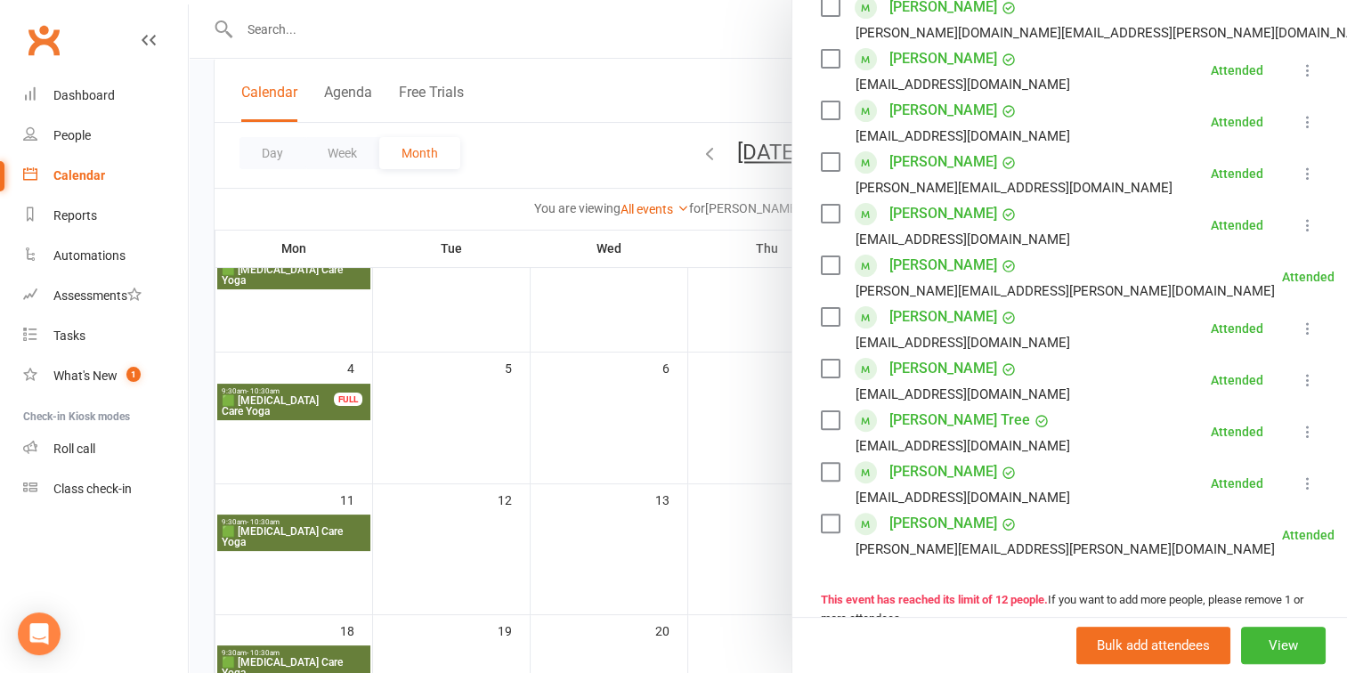
click at [539, 347] on div at bounding box center [768, 336] width 1158 height 673
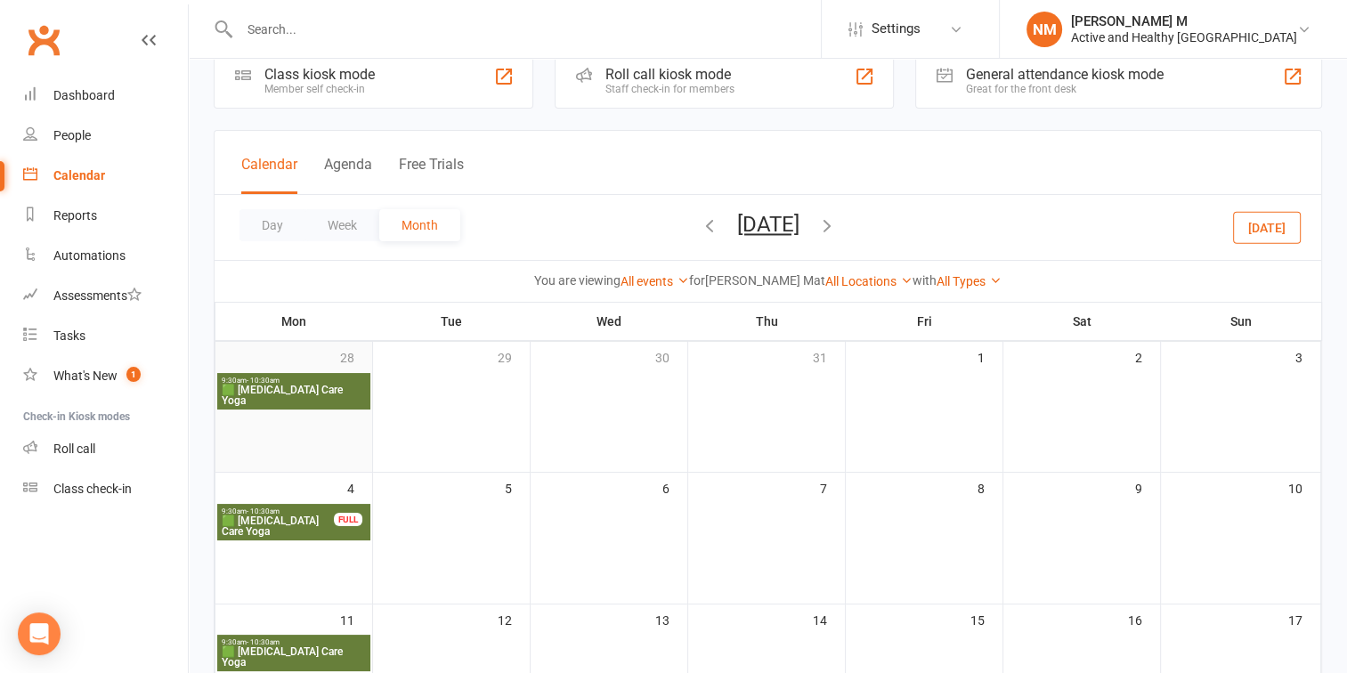
scroll to position [9, 0]
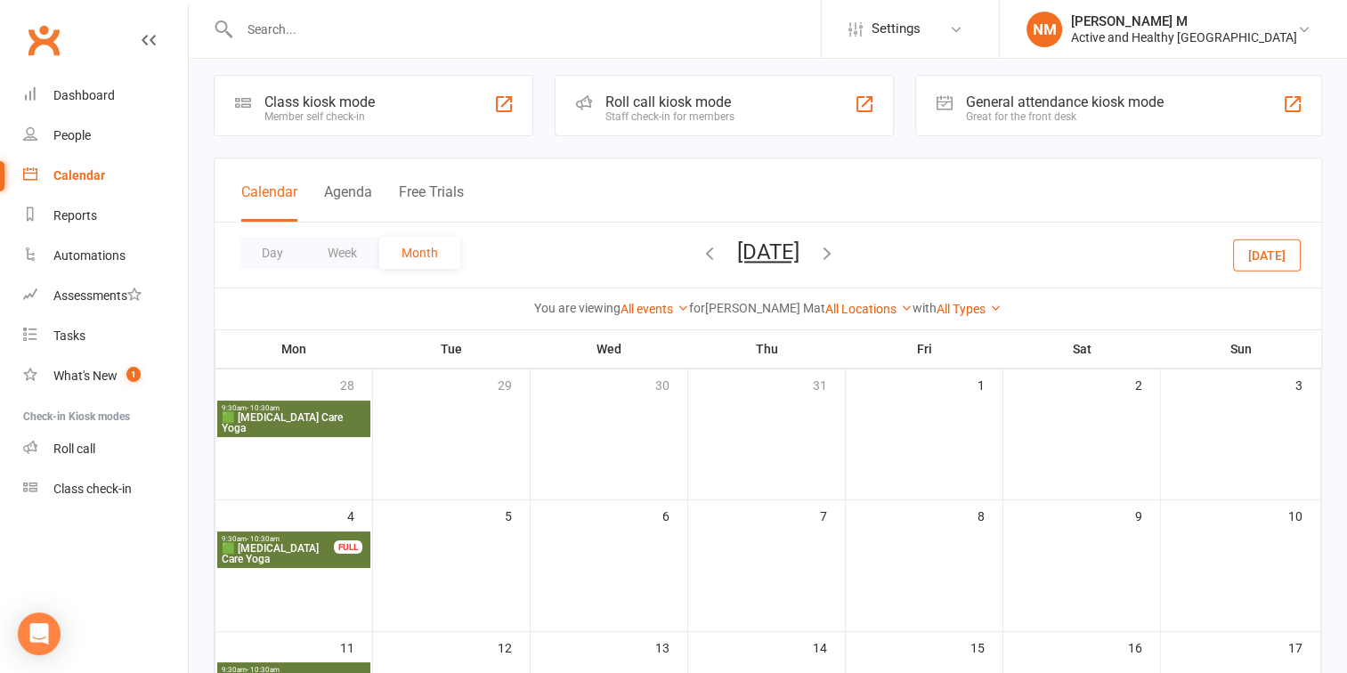
click at [321, 412] on span "🟩 [MEDICAL_DATA] Care Yoga" at bounding box center [294, 422] width 146 height 21
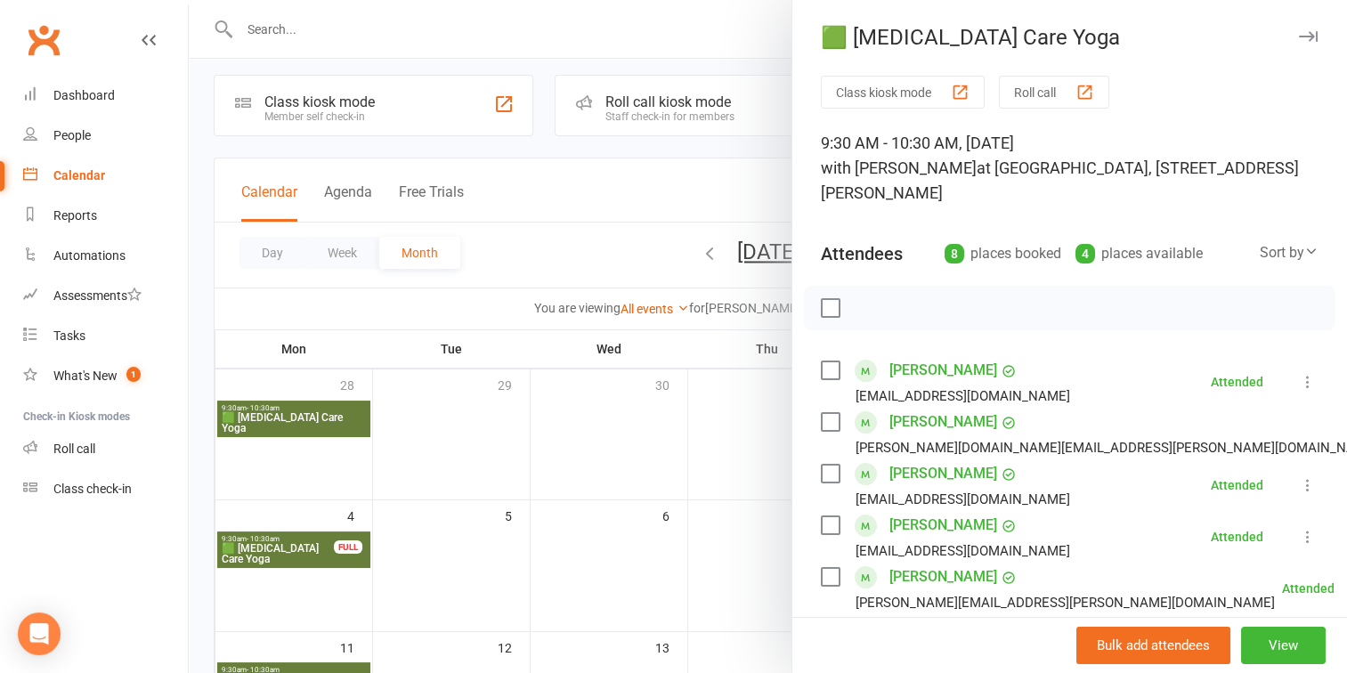
scroll to position [0, 0]
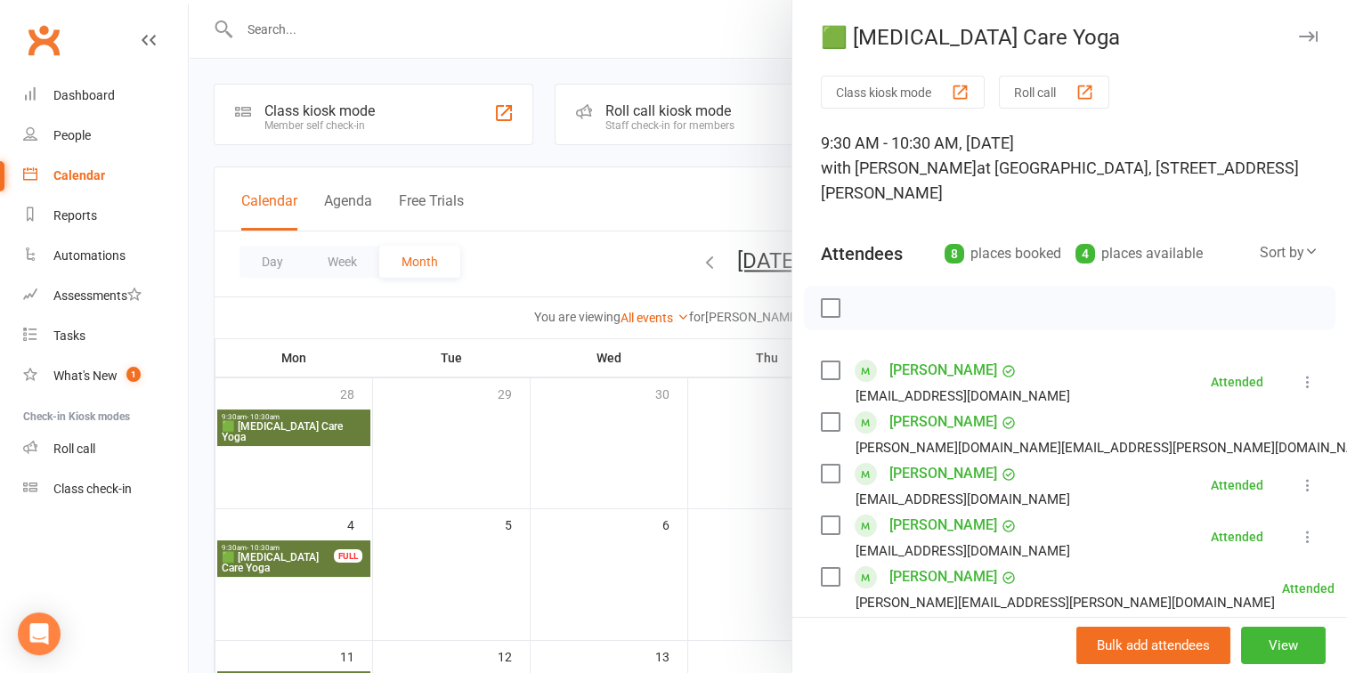
click at [677, 262] on div at bounding box center [768, 336] width 1158 height 673
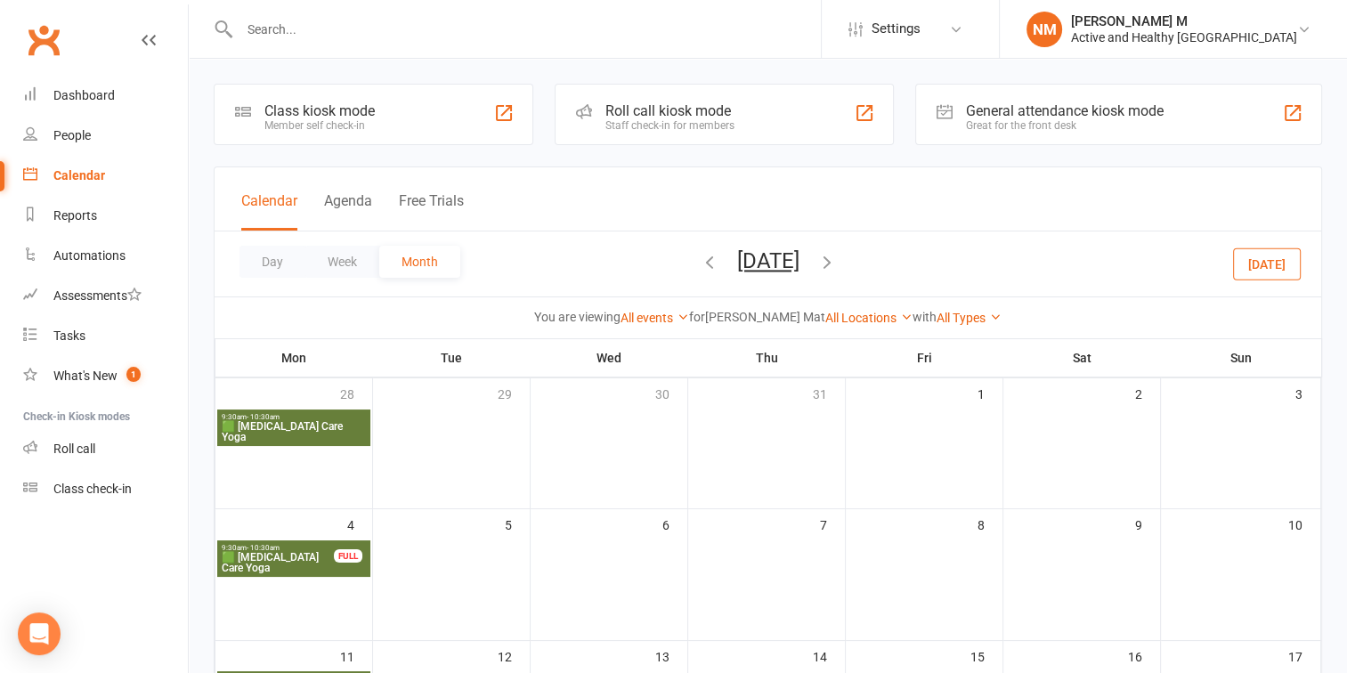
click at [700, 260] on icon "button" at bounding box center [710, 262] width 20 height 20
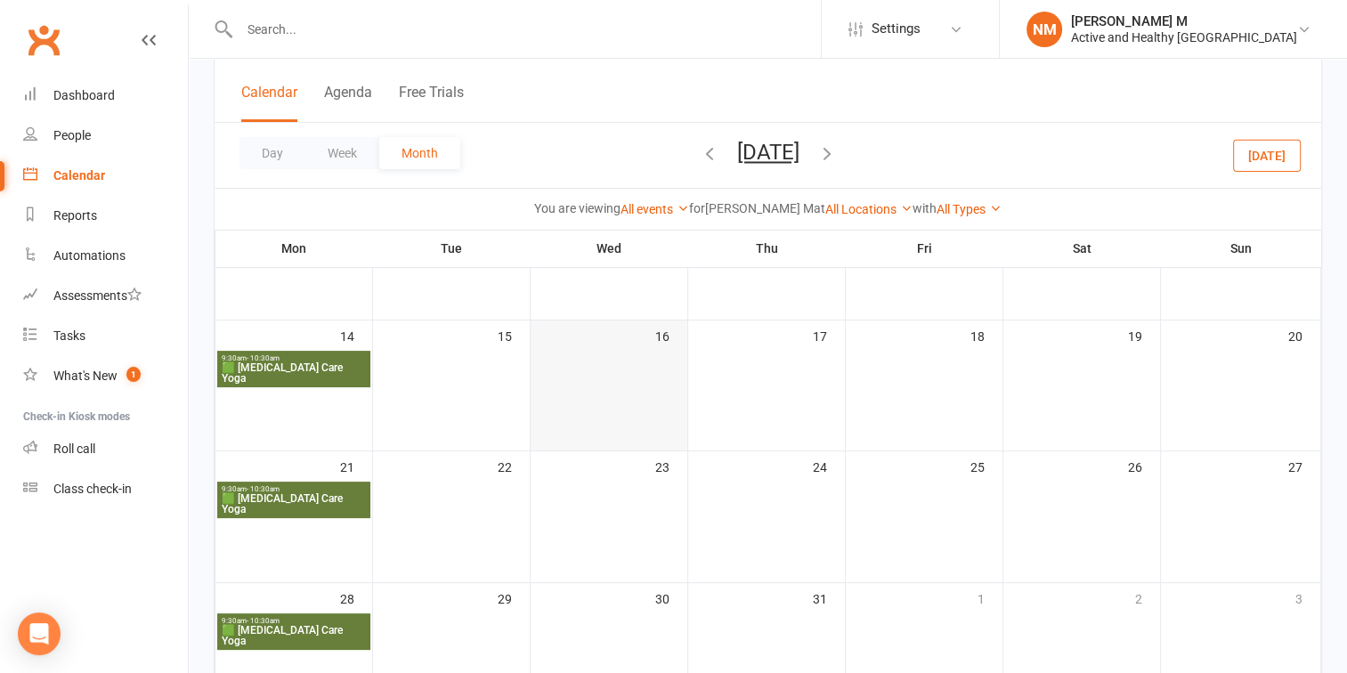
scroll to position [326, 0]
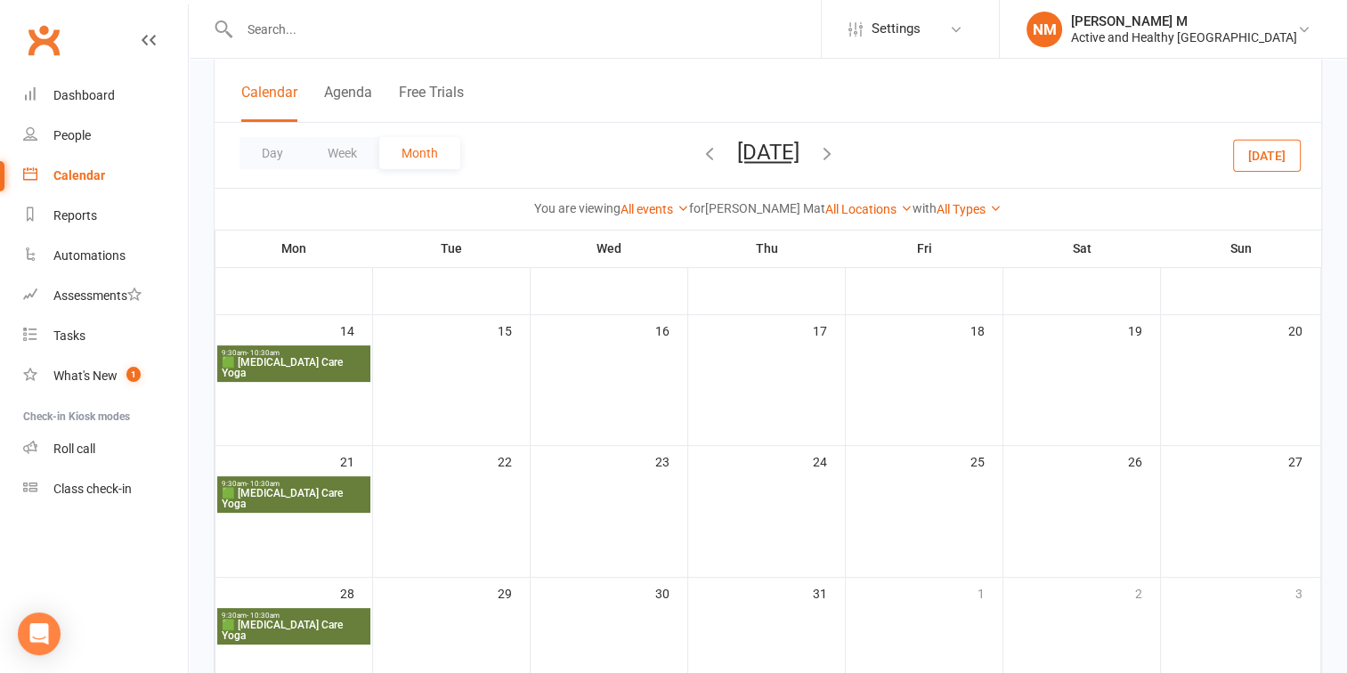
click at [328, 354] on span "9:30am - 10:30am" at bounding box center [294, 353] width 146 height 8
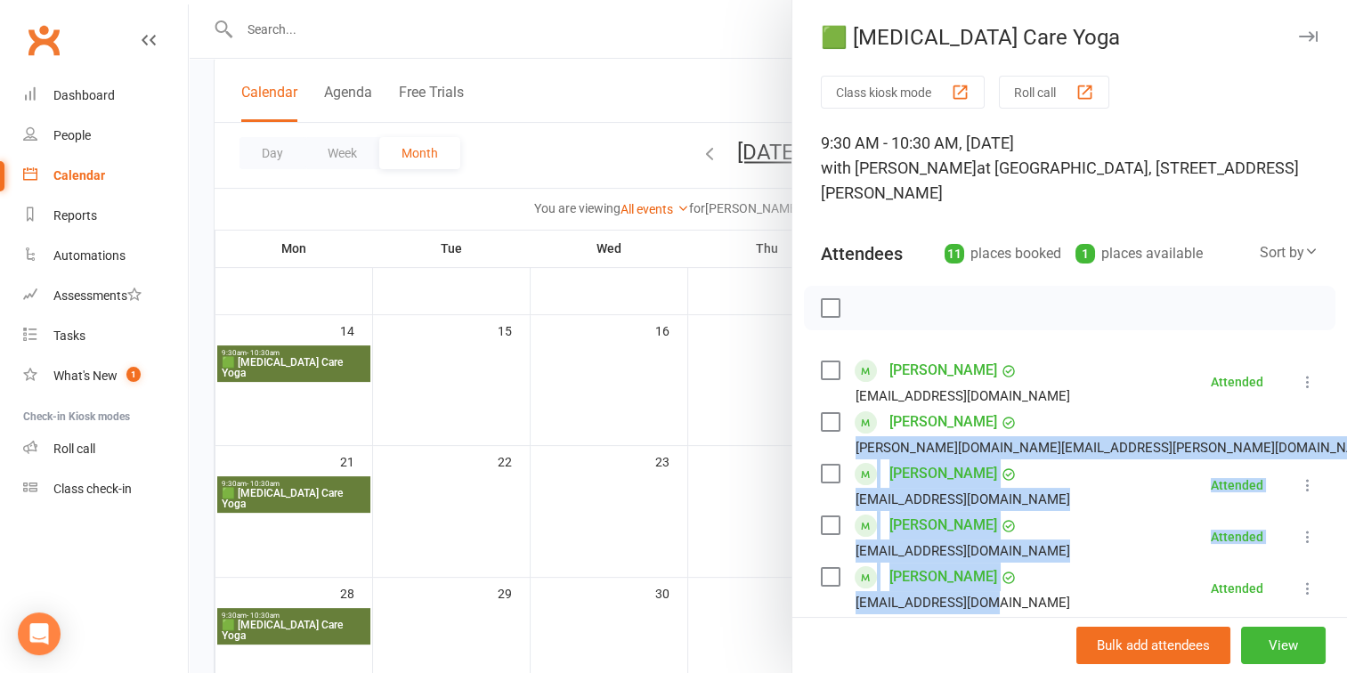
drag, startPoint x: 848, startPoint y: 447, endPoint x: 1034, endPoint y: 597, distance: 238.8
click at [1034, 597] on ul "Brooke Aktas brookeaktas84@gmail.com Attended More info Send message All bookin…" at bounding box center [1070, 640] width 498 height 568
copy ul "yvonne.k.black@hotmail.com Attended More info Send message All bookings for ser…"
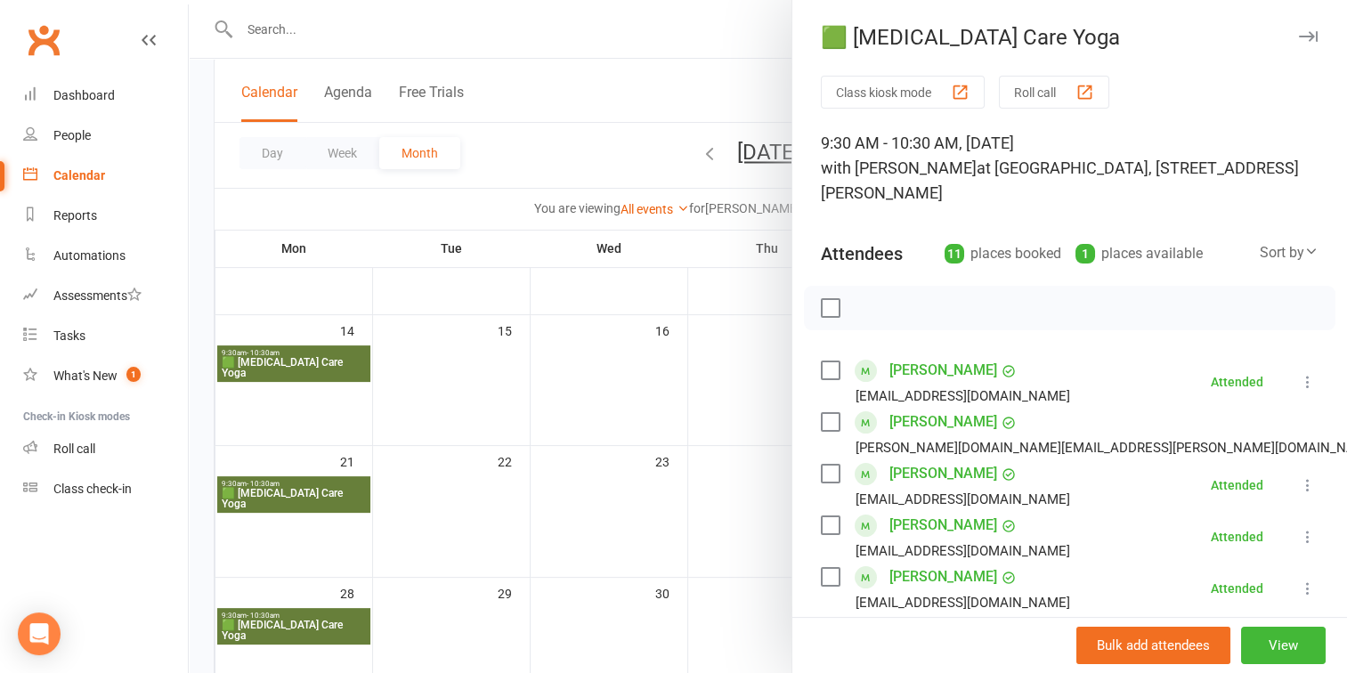
click at [452, 465] on div at bounding box center [768, 336] width 1158 height 673
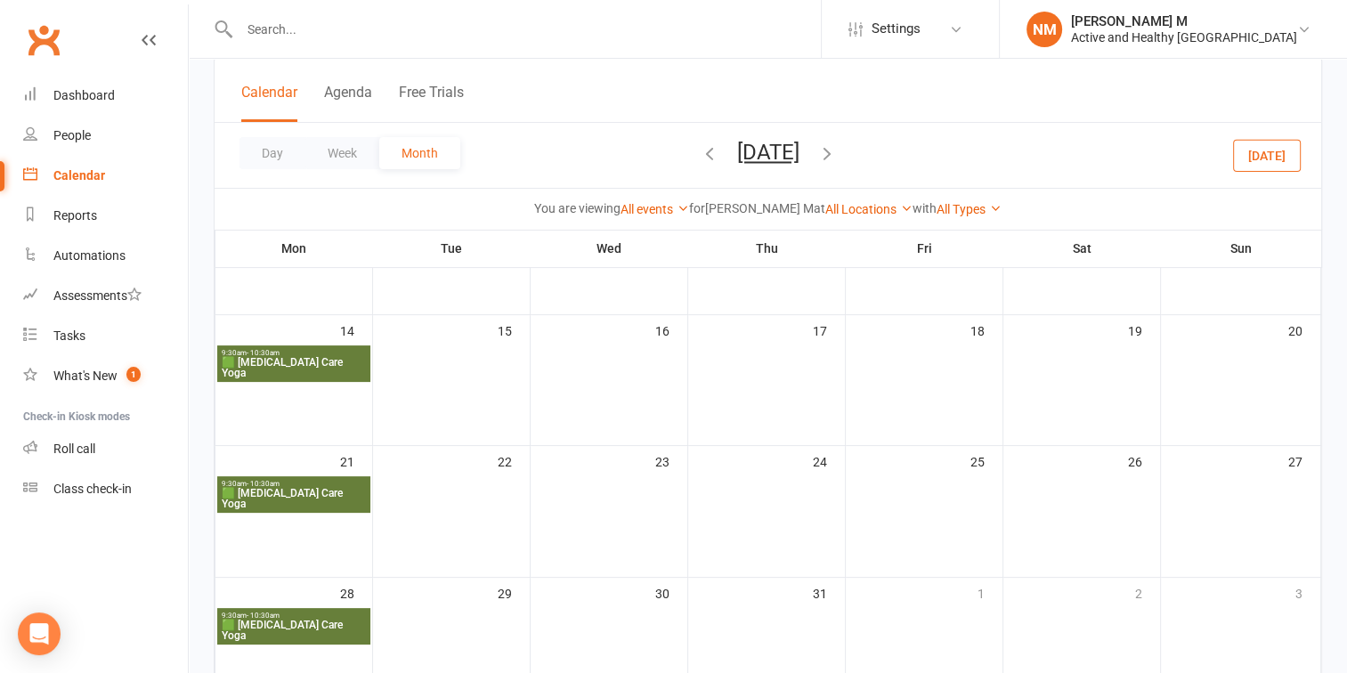
click at [303, 488] on span "🟩 [MEDICAL_DATA] Care Yoga" at bounding box center [294, 498] width 146 height 21
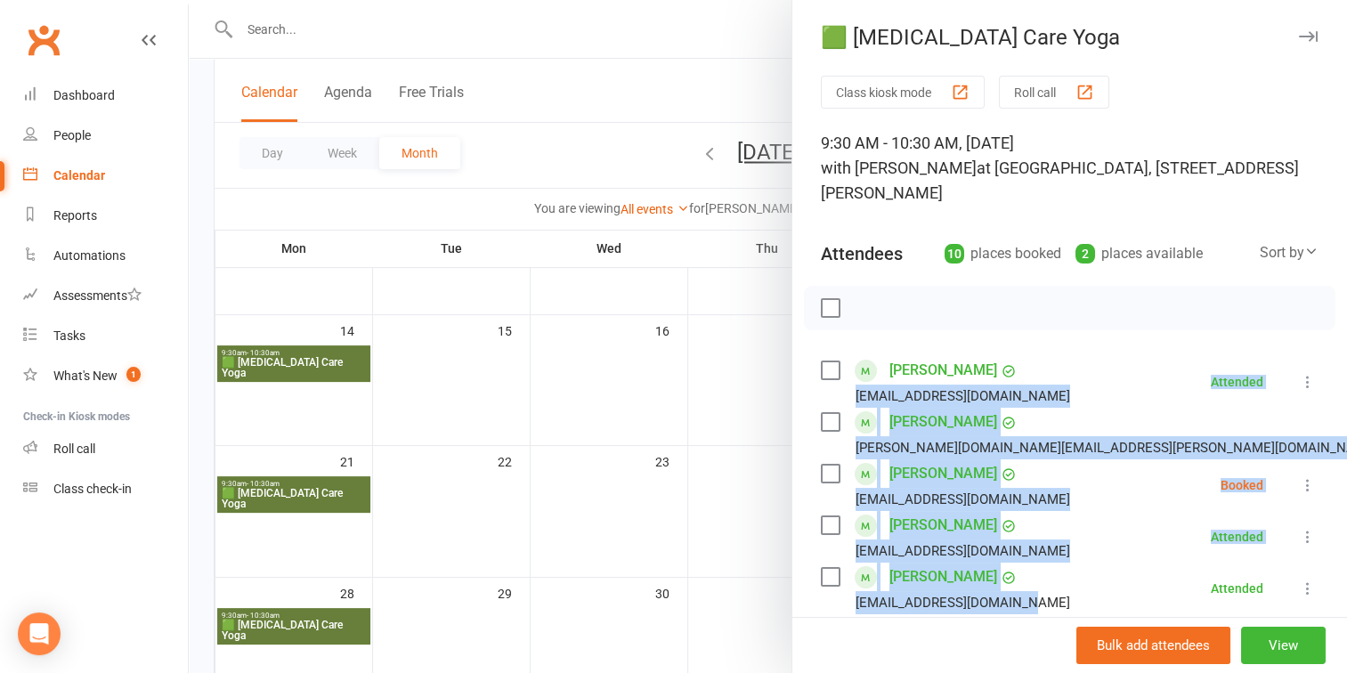
drag, startPoint x: 849, startPoint y: 394, endPoint x: 1035, endPoint y: 600, distance: 278.0
click at [1035, 600] on ul "Brooke Aktas brookeaktas84@gmail.com Attended More info Send message All bookin…" at bounding box center [1070, 614] width 498 height 516
copy ul "brookeaktas84@gmail.com Attended More info Send message All bookings for series…"
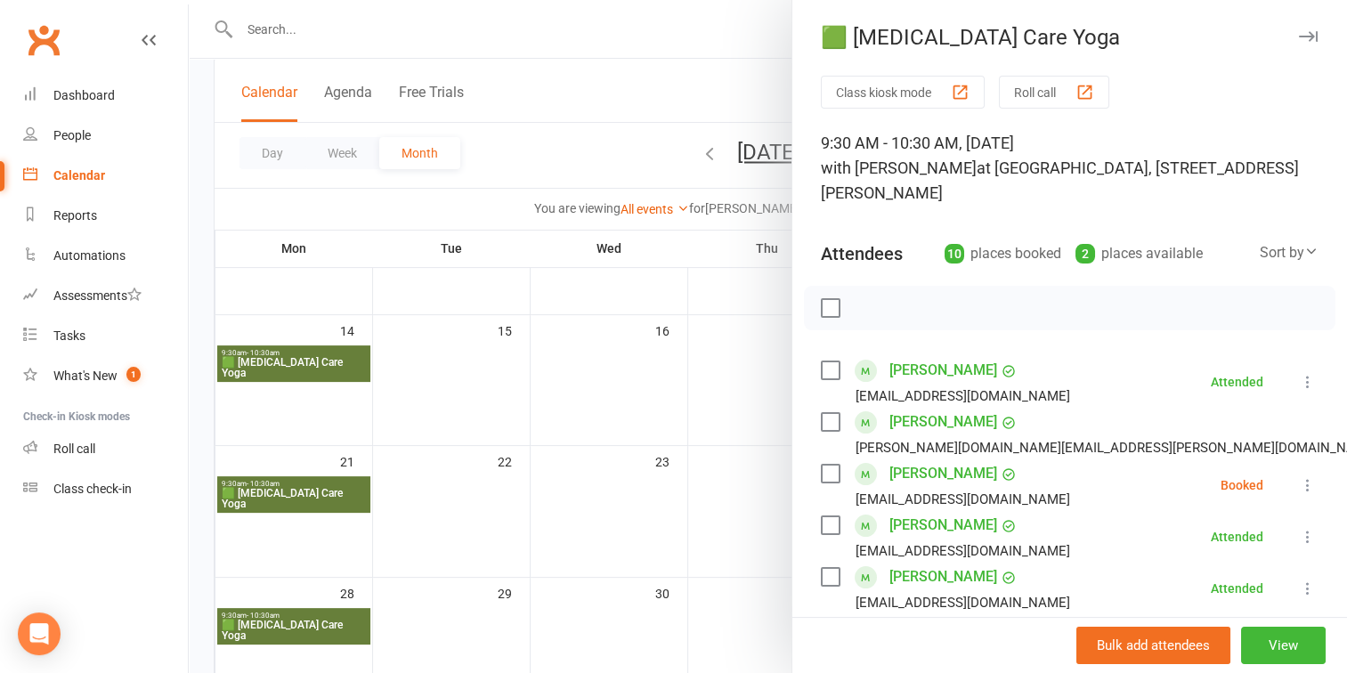
click at [517, 412] on div at bounding box center [768, 336] width 1158 height 673
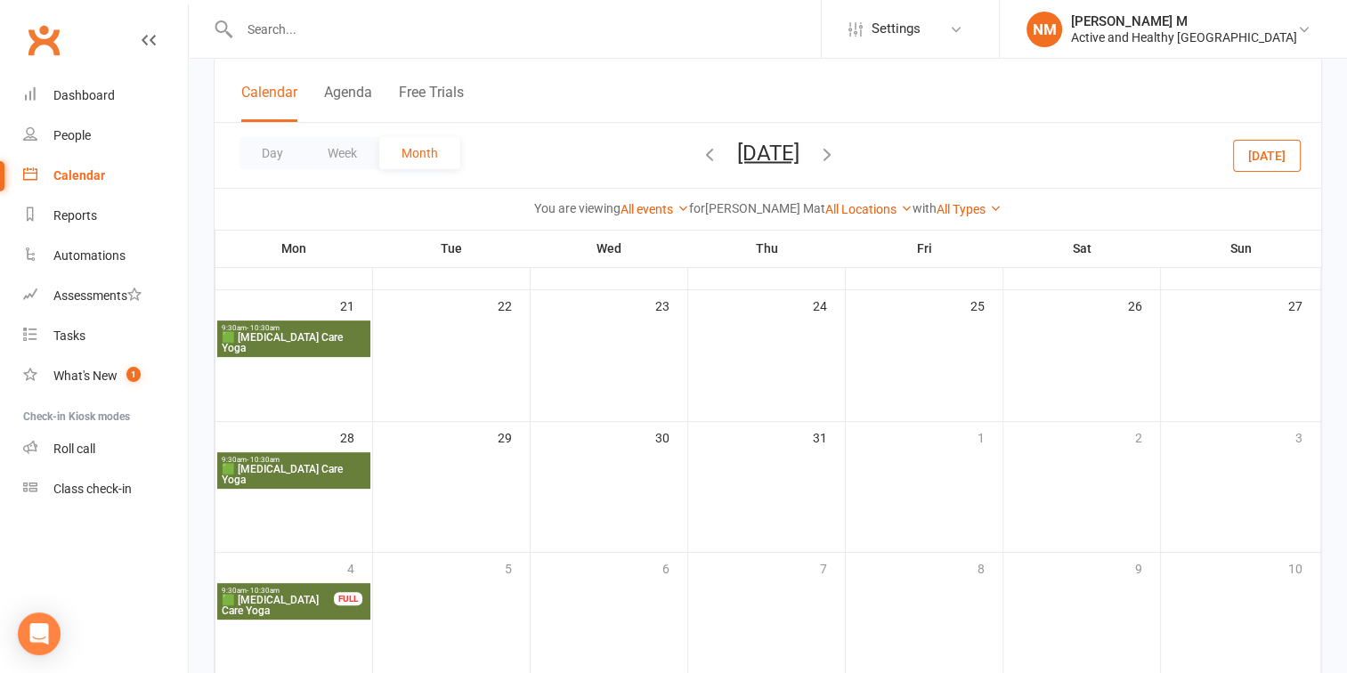
scroll to position [504, 0]
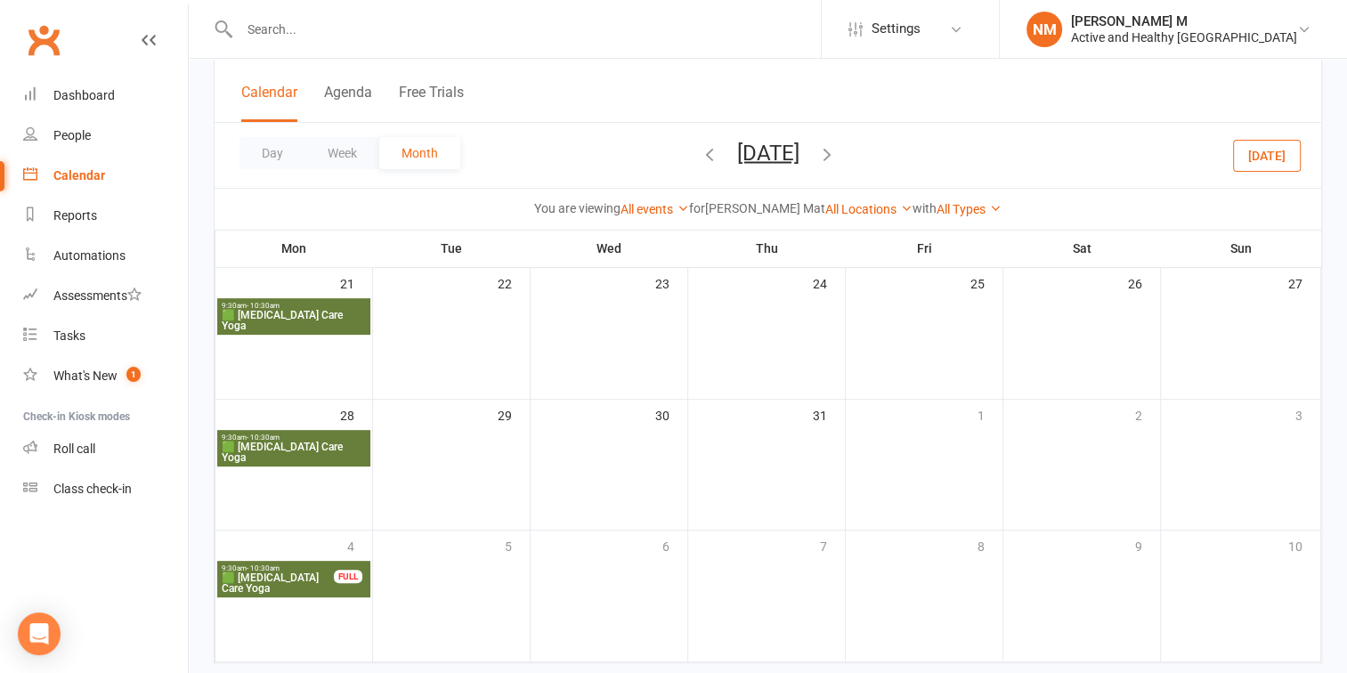
click at [322, 435] on span "9:30am - 10:30am" at bounding box center [294, 438] width 146 height 8
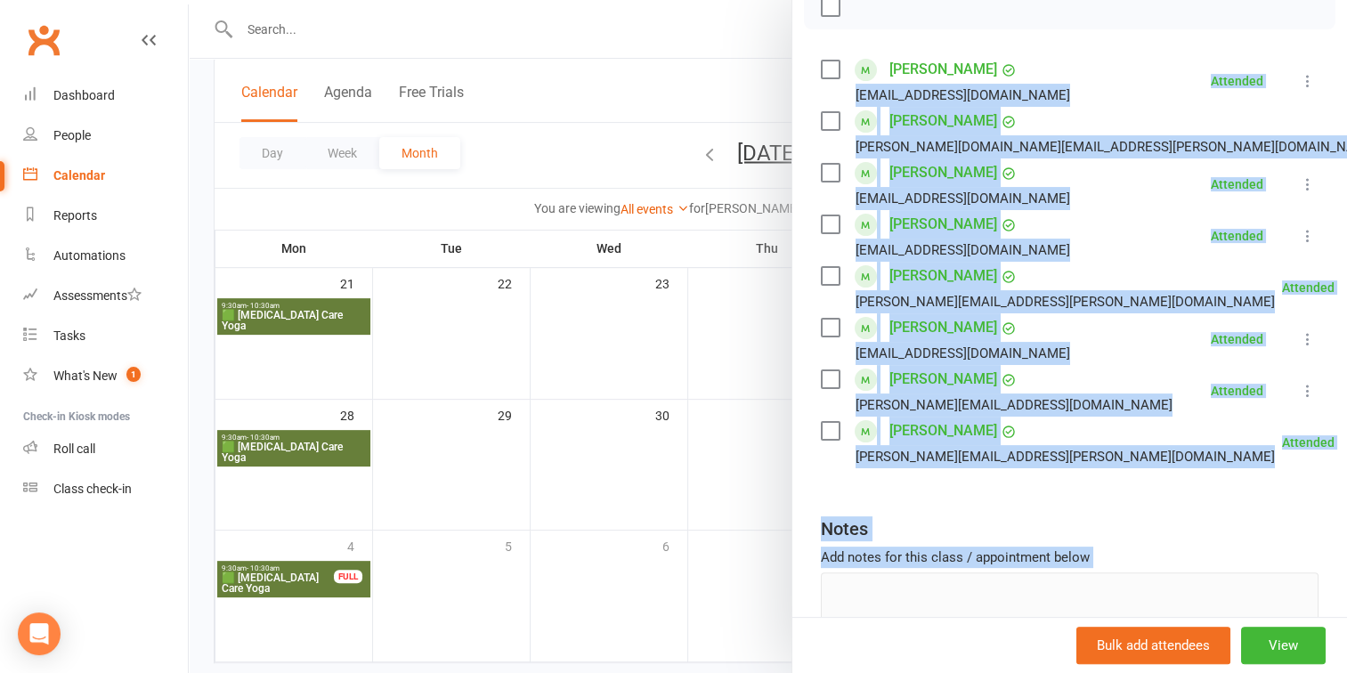
scroll to position [354, 0]
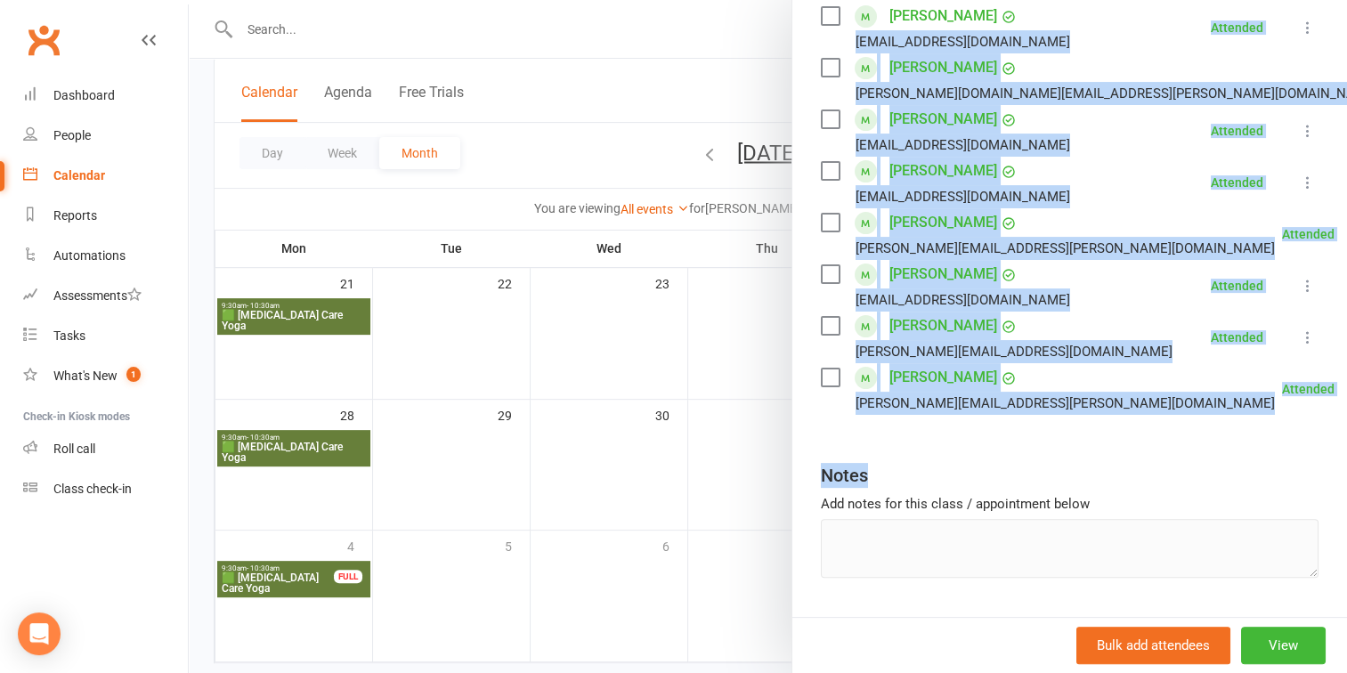
drag, startPoint x: 849, startPoint y: 310, endPoint x: 974, endPoint y: 417, distance: 164.9
click at [982, 419] on div "Class kiosk mode Roll call 9:30 AM - 10:30 AM, Monday, July, 28, 2025 with Nich…" at bounding box center [1069, 194] width 555 height 946
copy div "brookeaktas84@gmail.com Attended More info Send message All bookings for series…"
click at [1012, 467] on div "Notes" at bounding box center [1070, 472] width 498 height 44
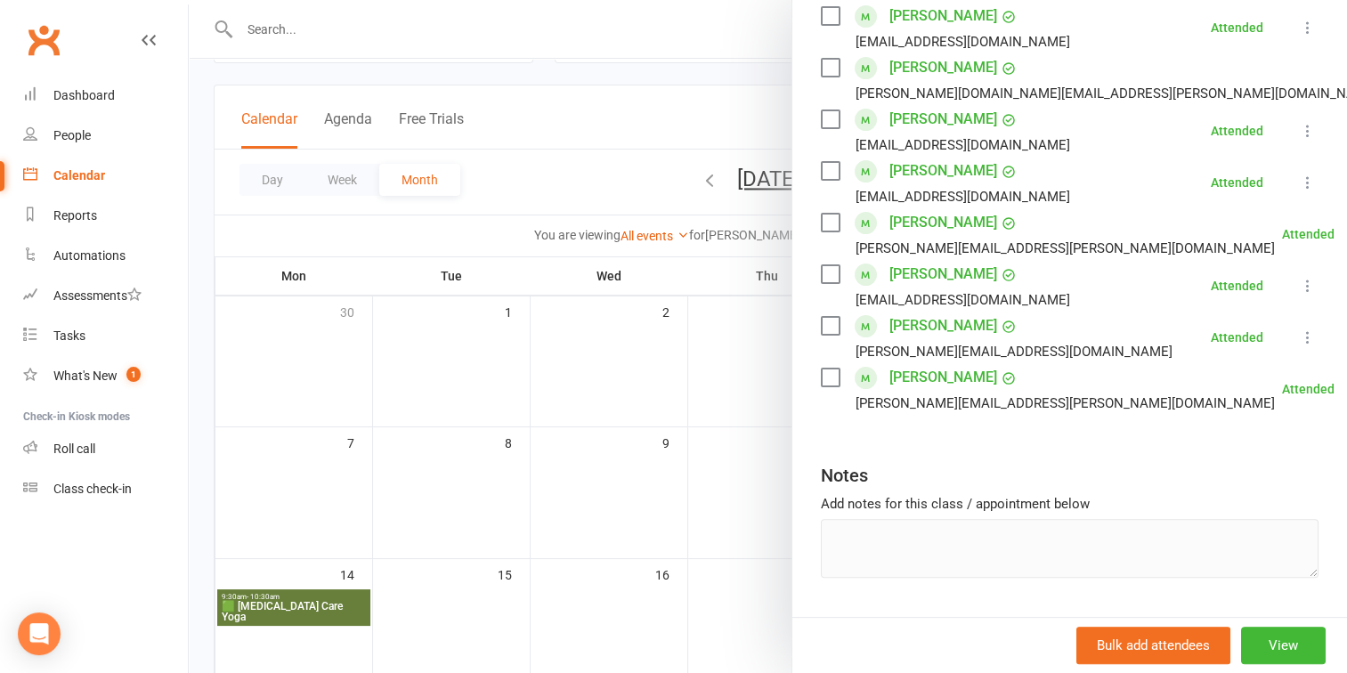
scroll to position [68, 0]
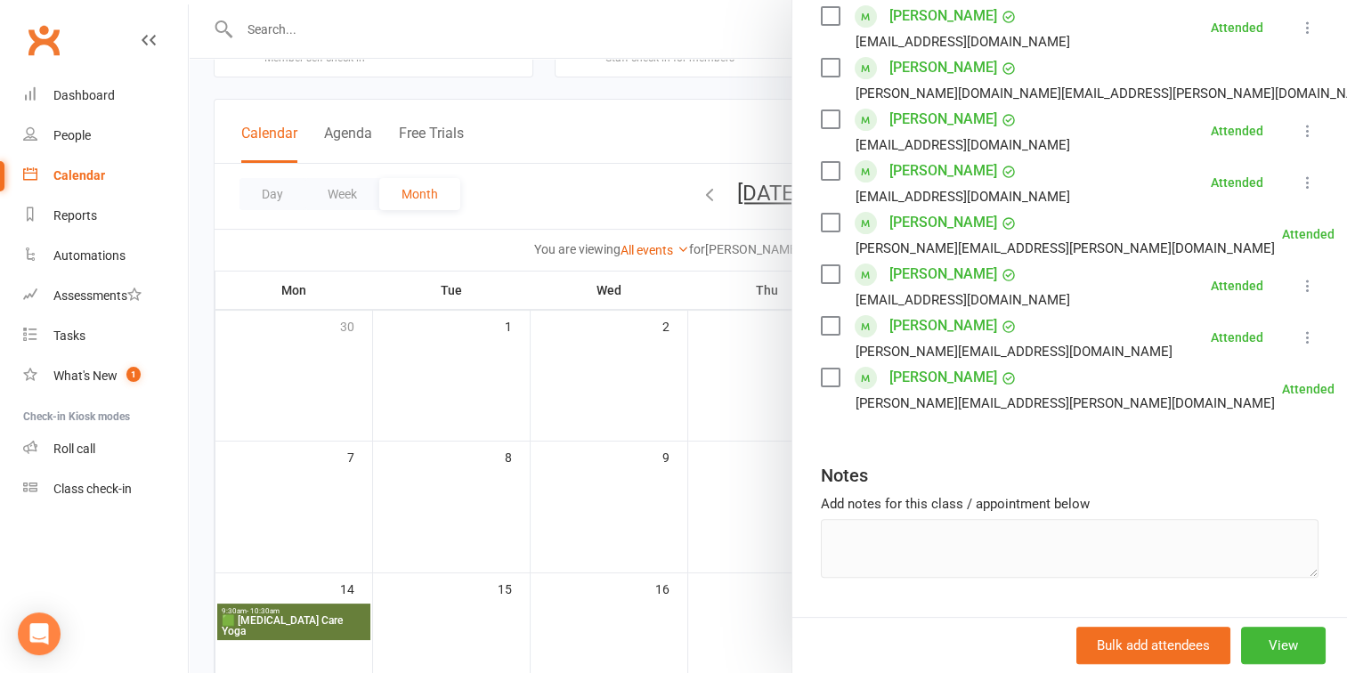
click at [695, 193] on div at bounding box center [768, 336] width 1158 height 673
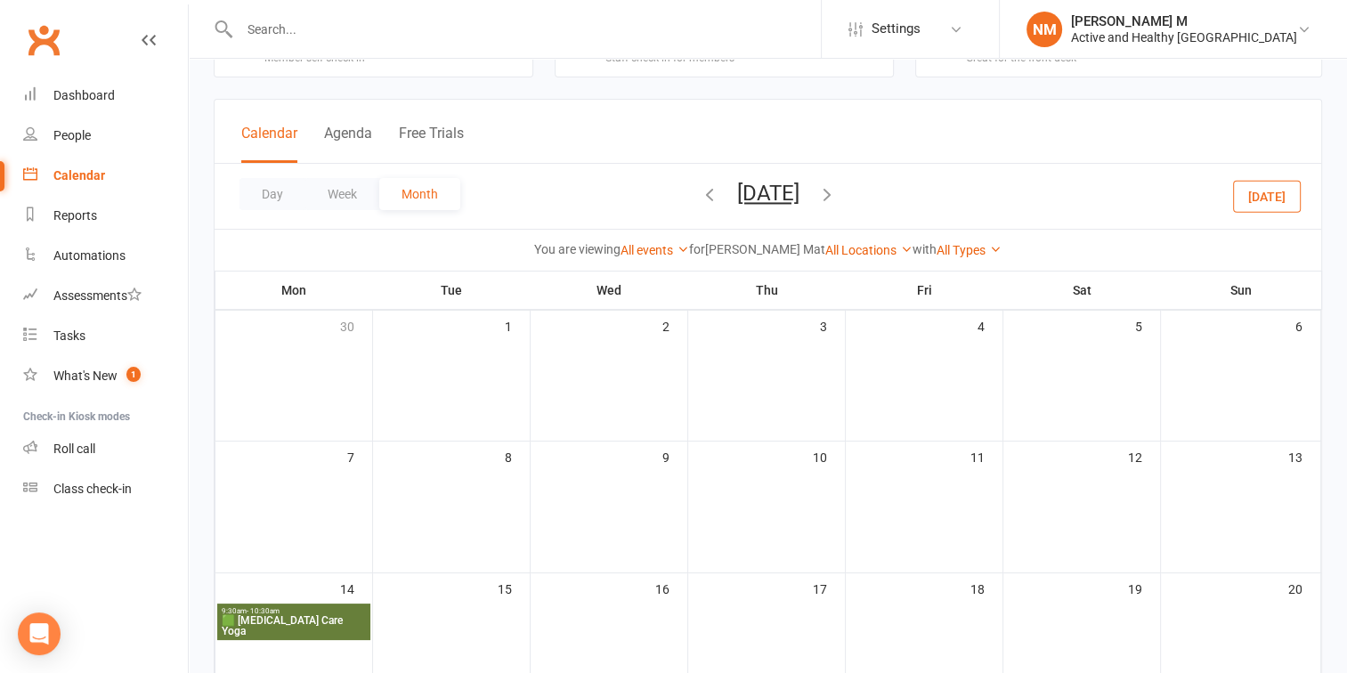
click at [700, 193] on icon "button" at bounding box center [710, 194] width 20 height 20
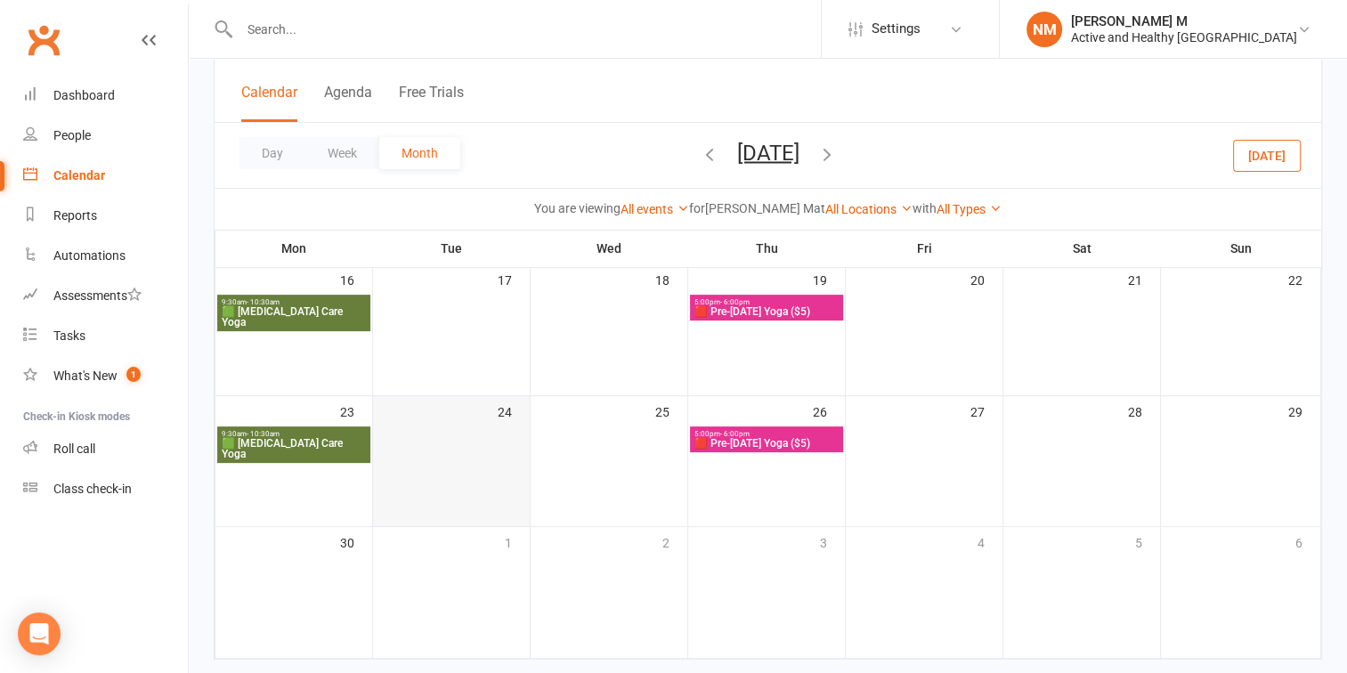
scroll to position [513, 0]
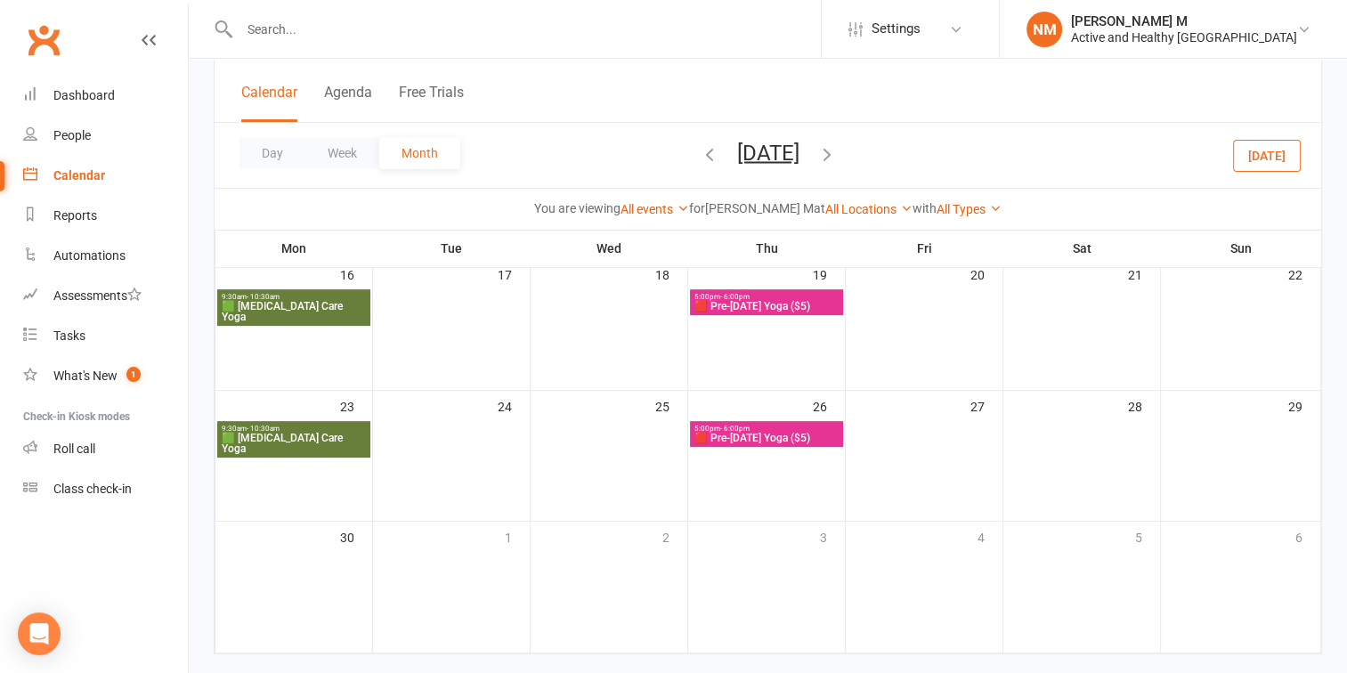
click at [300, 433] on span "🟩 [MEDICAL_DATA] Care Yoga" at bounding box center [294, 443] width 146 height 21
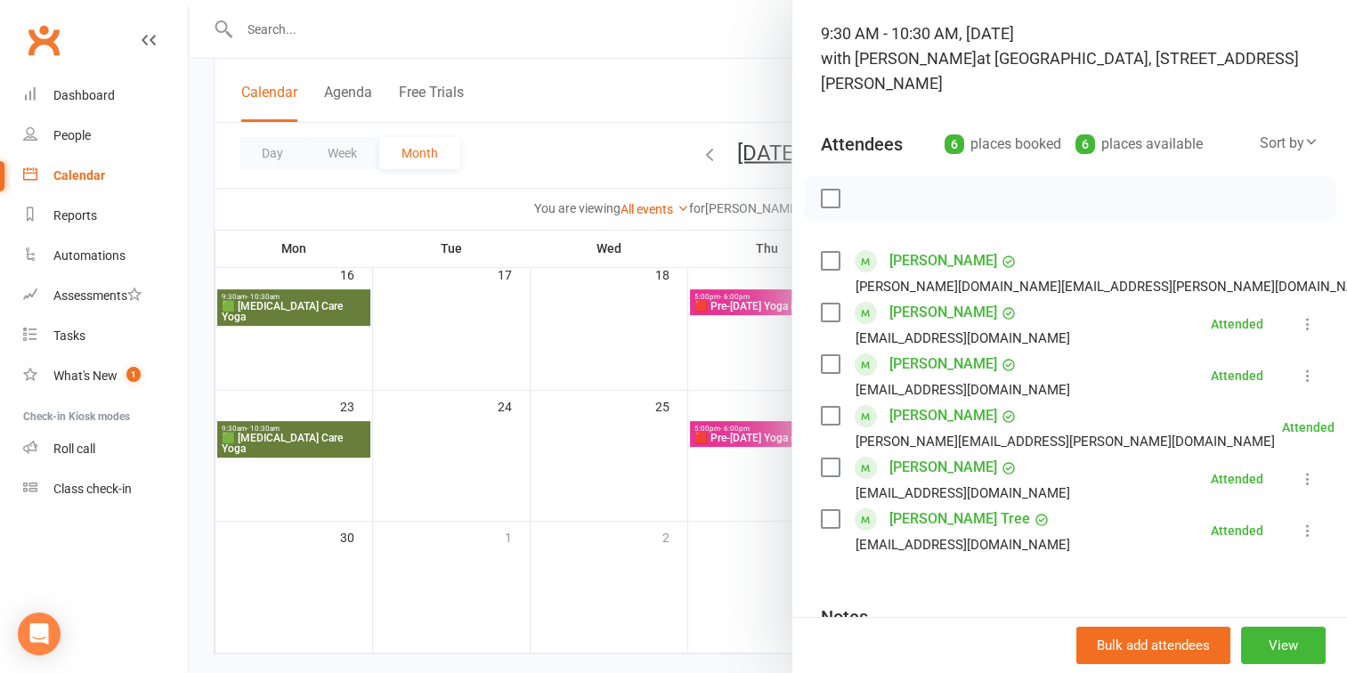
scroll to position [148, 0]
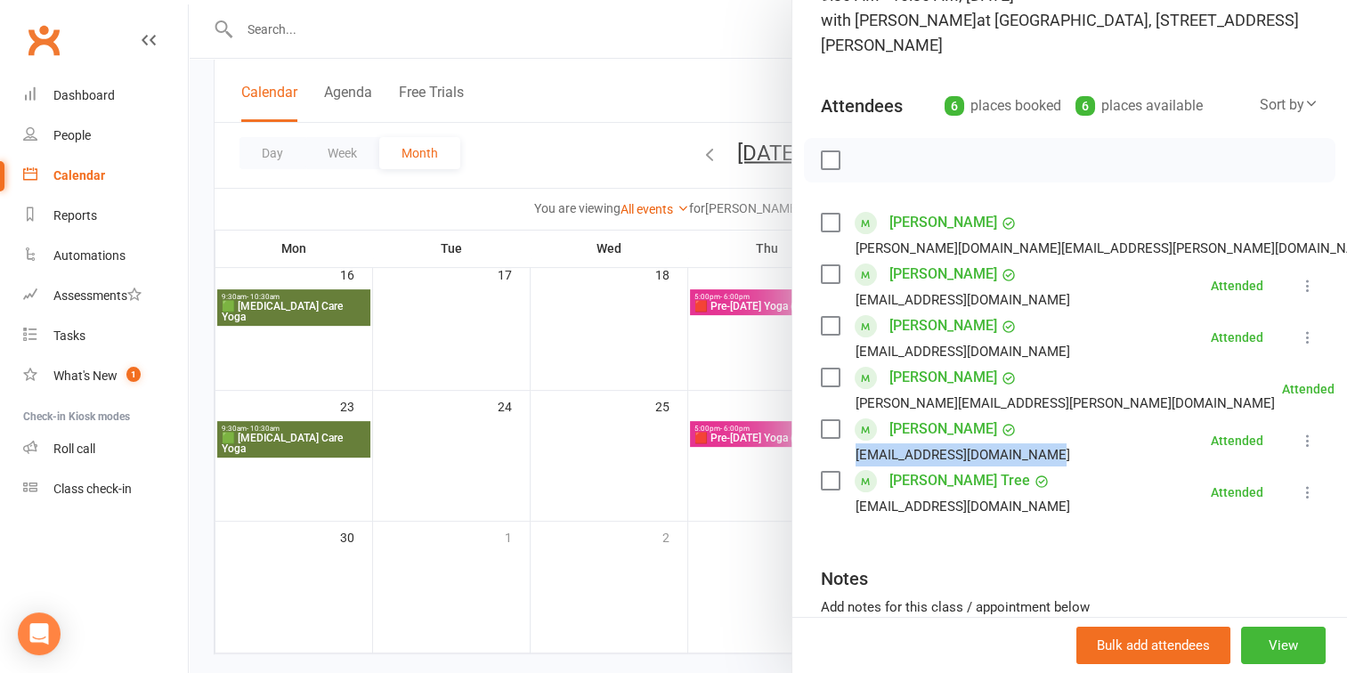
drag, startPoint x: 848, startPoint y: 455, endPoint x: 997, endPoint y: 456, distance: 149.6
click at [1063, 449] on li "Joanne Miller Mayabackdrop@protonmail.com Attended More info Send message All b…" at bounding box center [1070, 441] width 498 height 52
copy div "Mayabackdrop@protonmail.com"
